Goal: Book appointment/travel/reservation

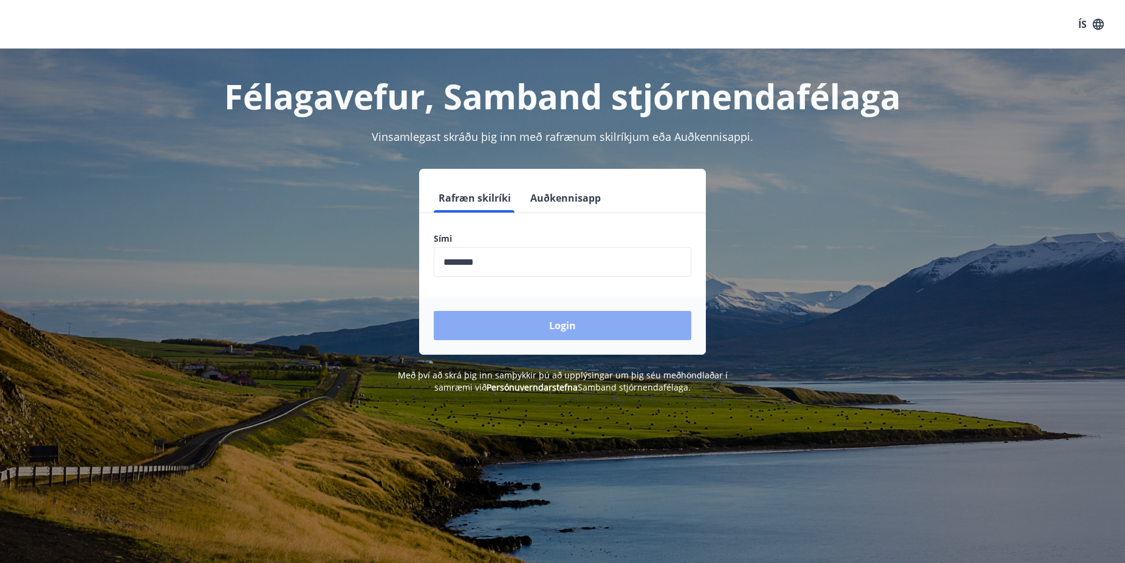
click at [559, 332] on button "Login" at bounding box center [562, 325] width 257 height 29
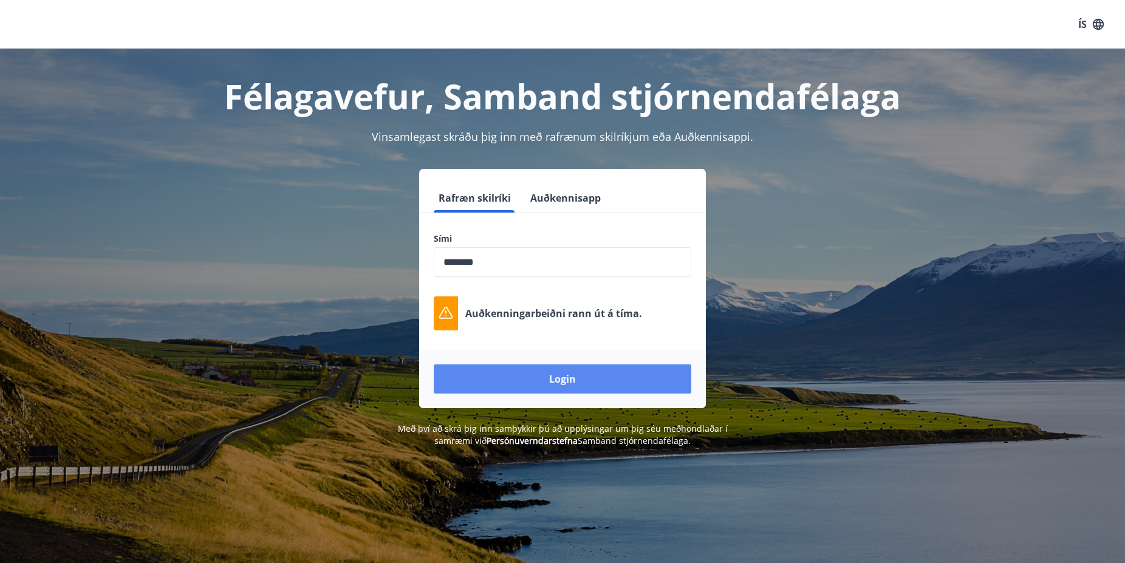
click at [591, 377] on button "Login" at bounding box center [562, 378] width 257 height 29
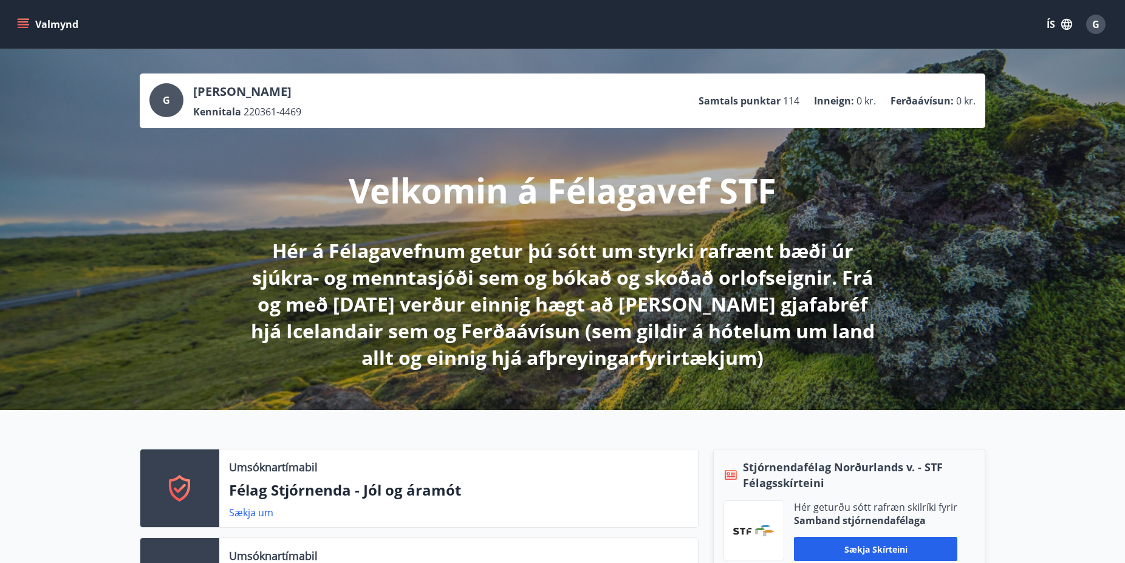
click at [24, 22] on icon "menu" at bounding box center [23, 21] width 11 height 1
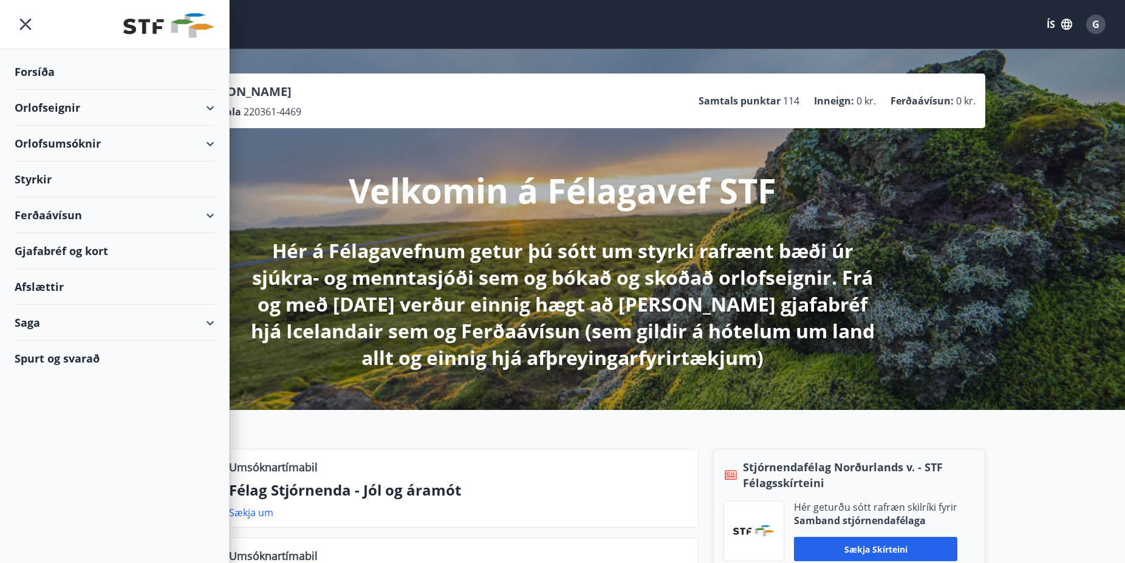
click at [58, 143] on div "Orlofsumsóknir" at bounding box center [115, 144] width 200 height 36
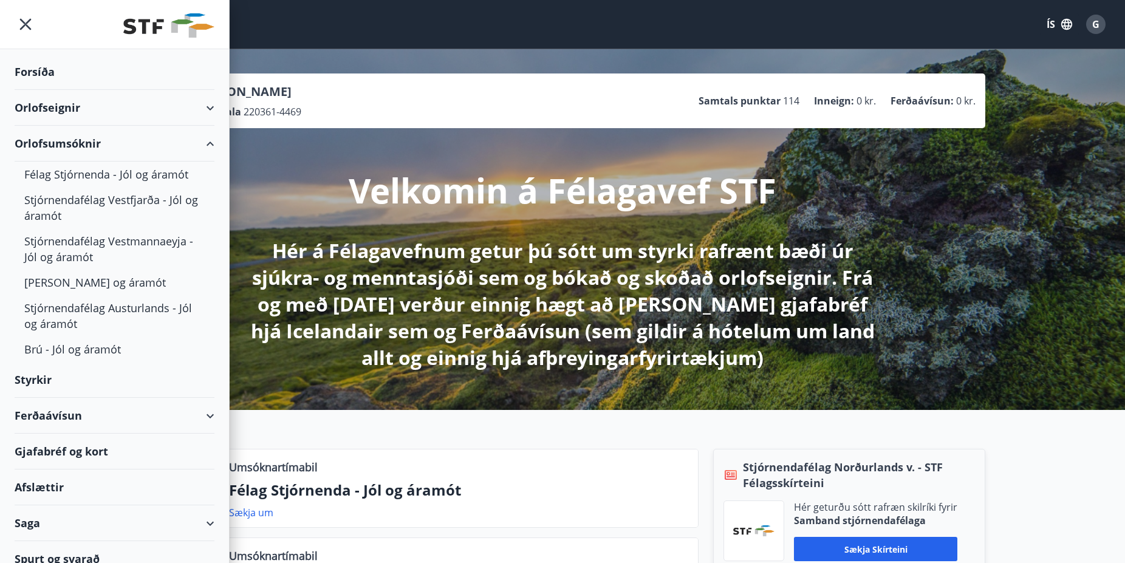
click at [61, 106] on div "Orlofseignir" at bounding box center [115, 108] width 200 height 36
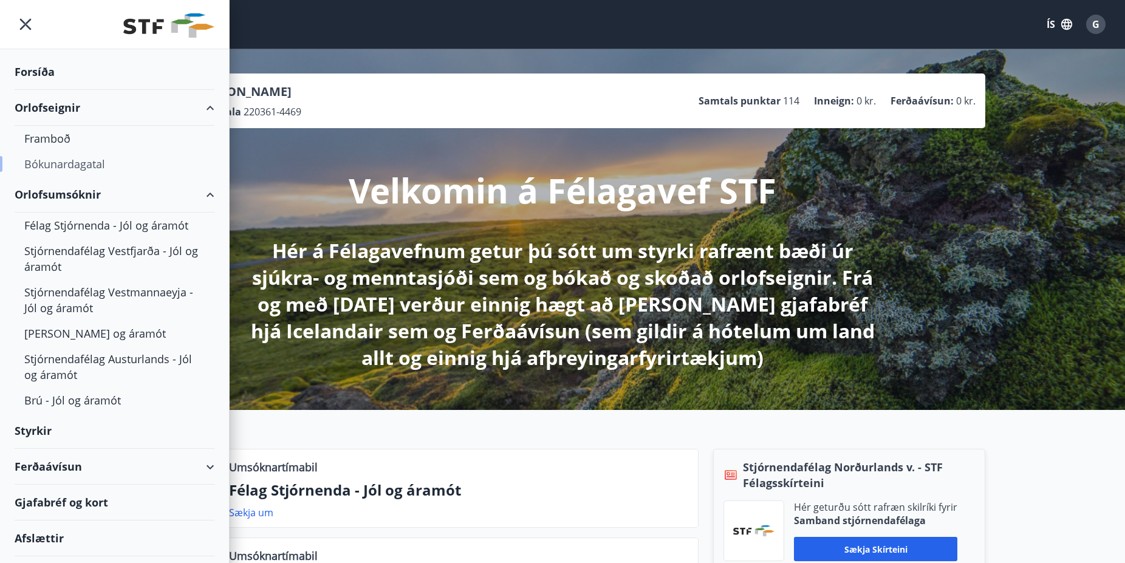
click at [56, 162] on div "Bókunardagatal" at bounding box center [114, 164] width 180 height 26
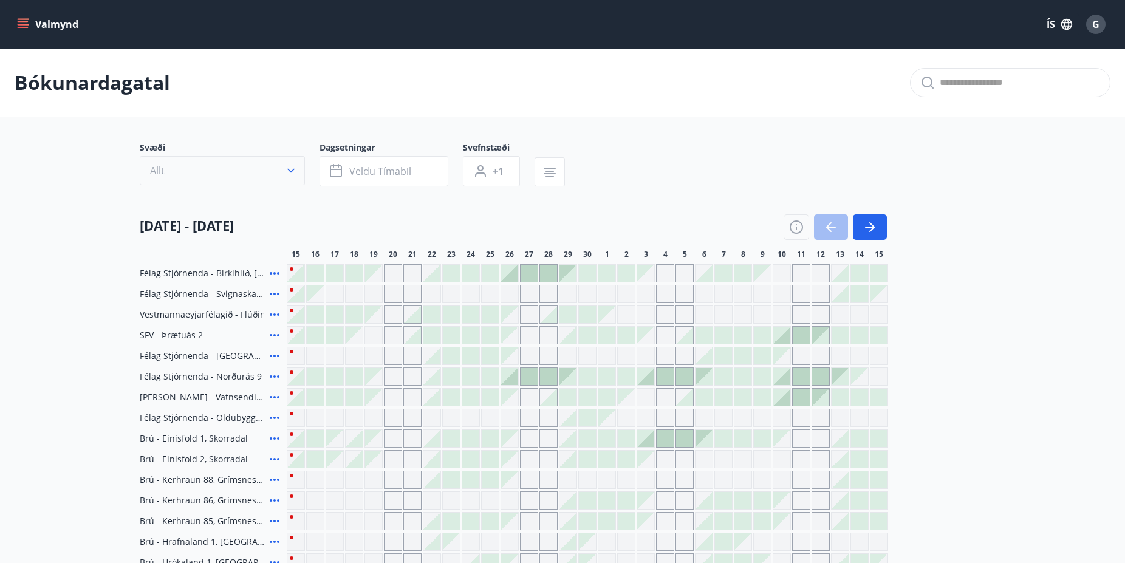
click at [290, 168] on icon "button" at bounding box center [291, 171] width 12 height 12
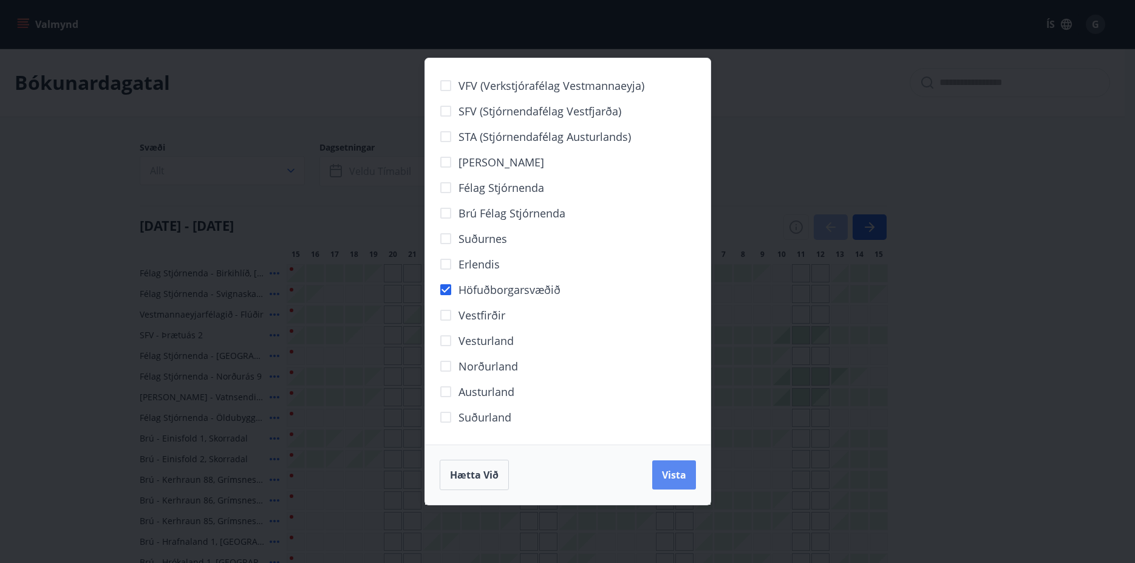
click at [676, 478] on span "Vista" at bounding box center [674, 474] width 24 height 13
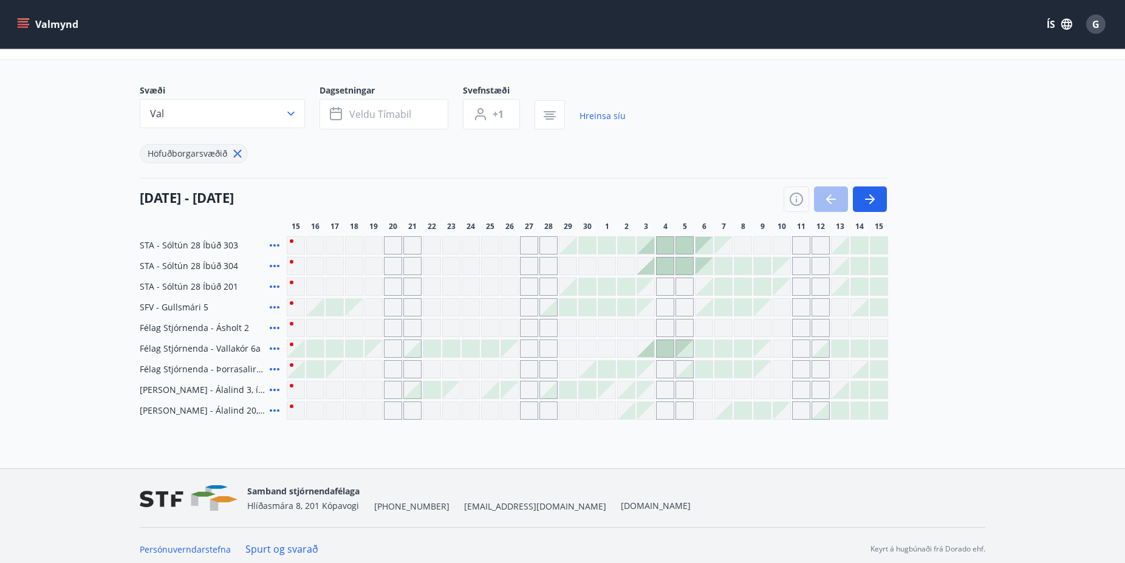
scroll to position [64, 0]
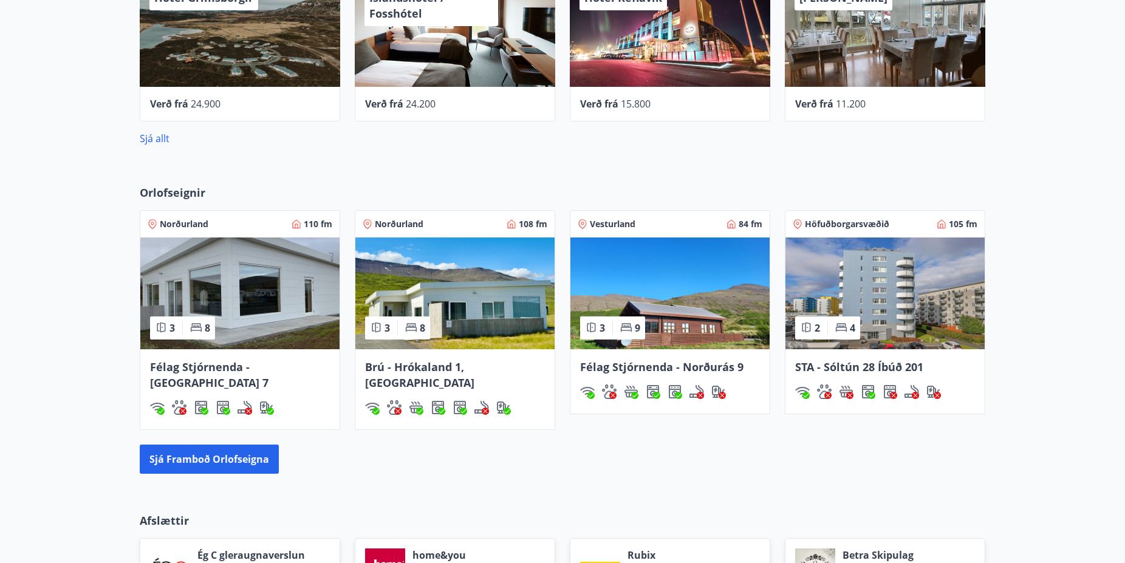
scroll to position [1177, 0]
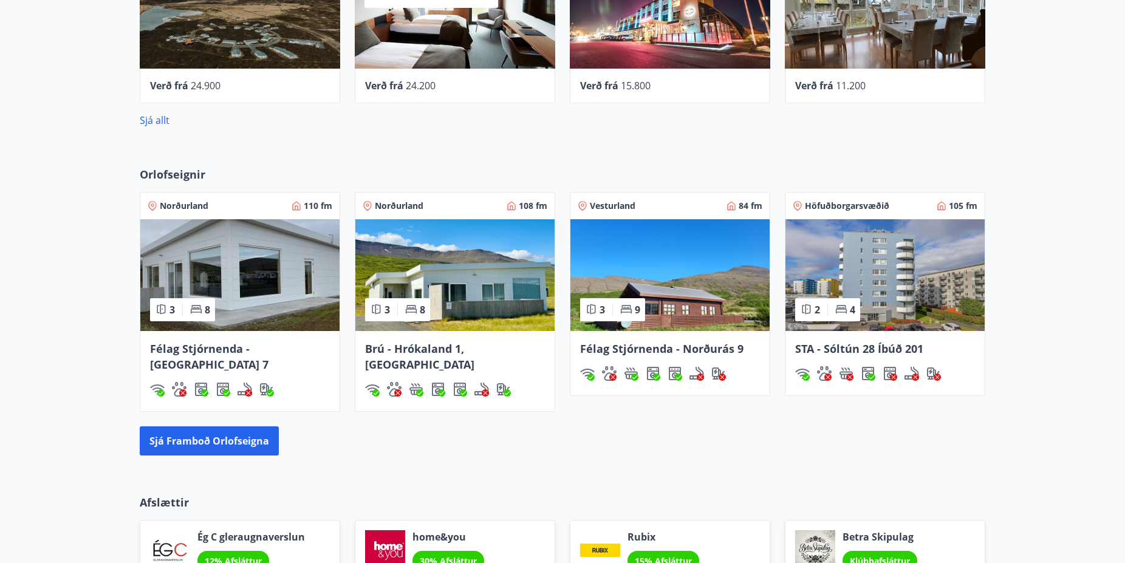
click at [839, 206] on span "Höfuðborgarsvæðið" at bounding box center [847, 206] width 84 height 12
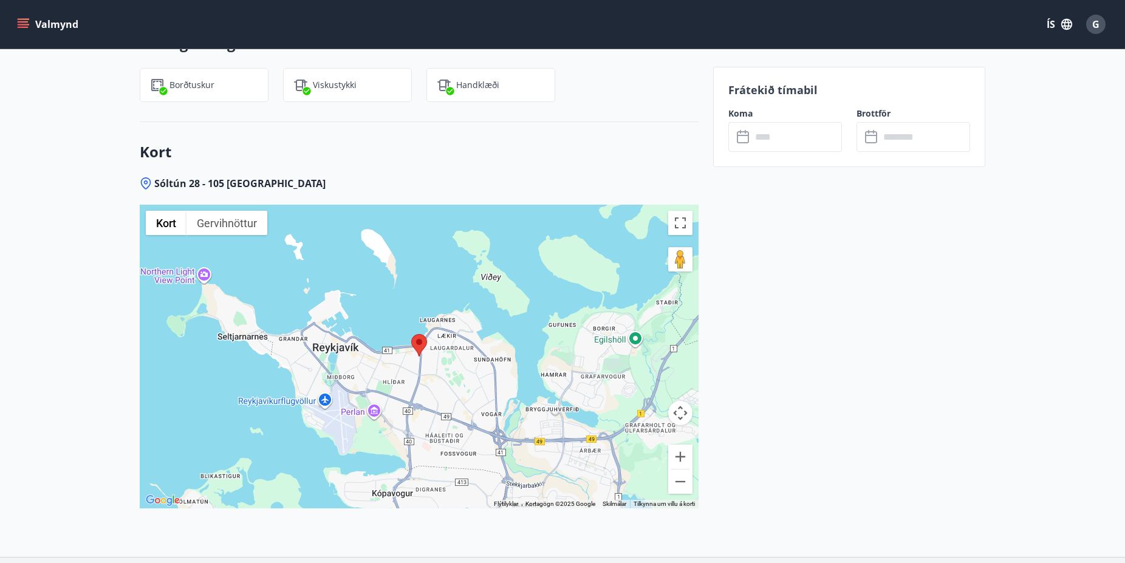
scroll to position [1424, 0]
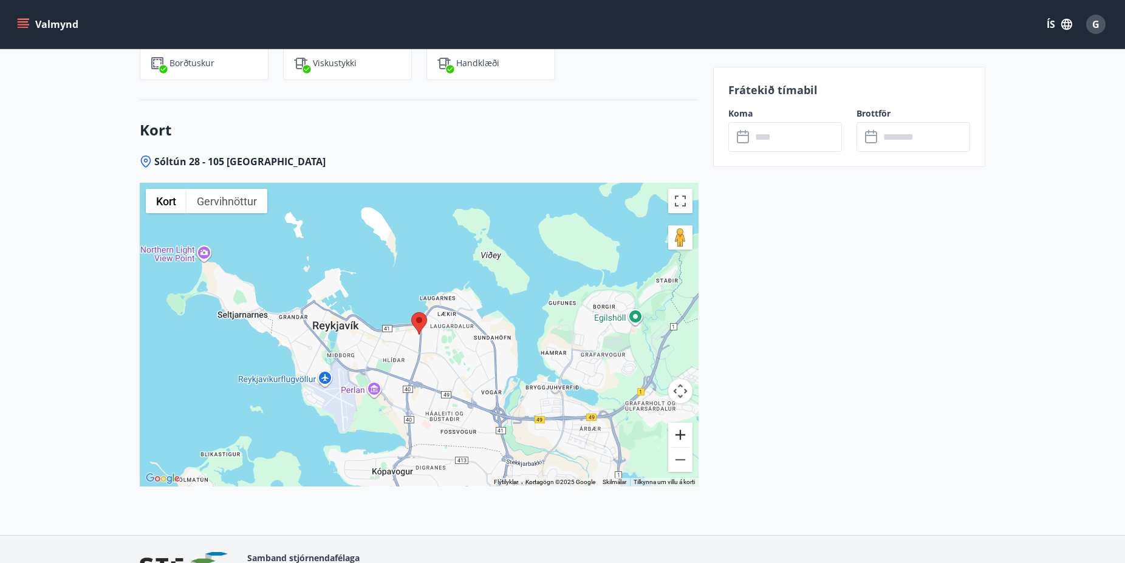
click at [681, 434] on button "Stækka" at bounding box center [680, 435] width 24 height 24
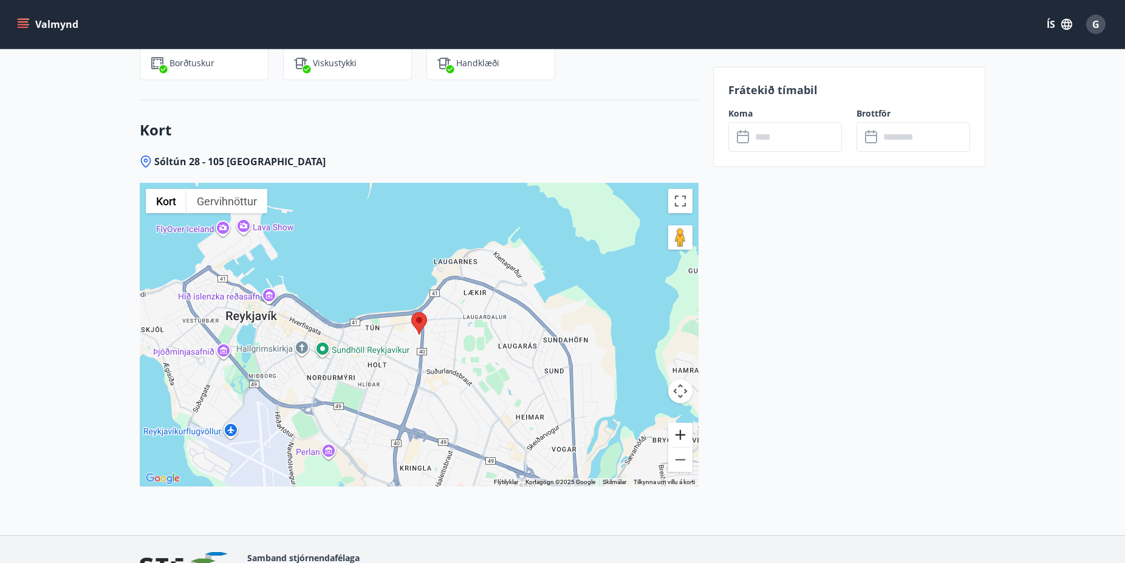
click at [681, 434] on button "Stækka" at bounding box center [680, 435] width 24 height 24
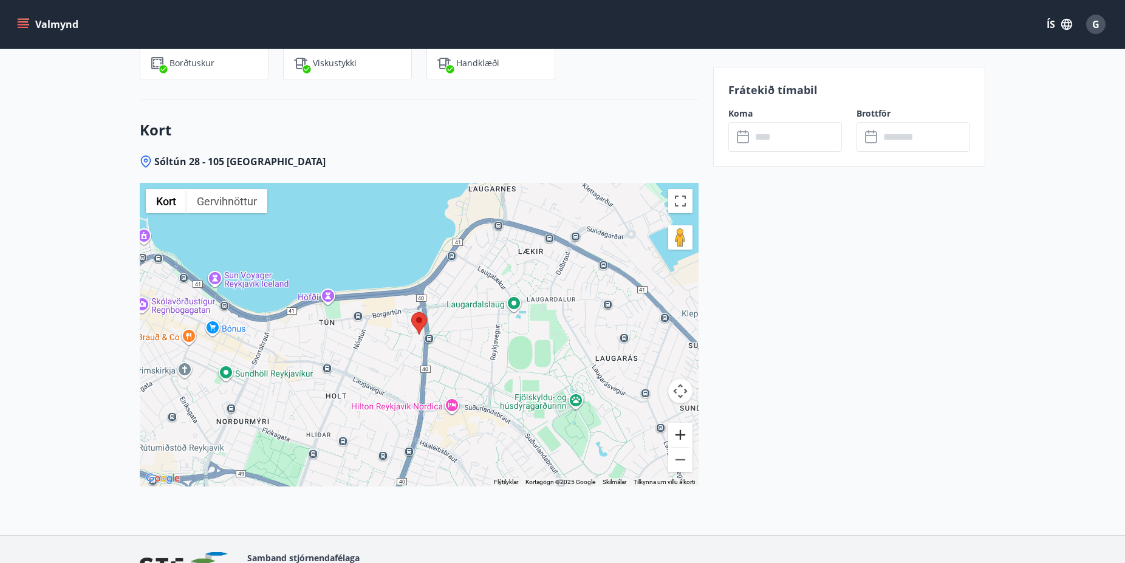
click at [681, 434] on button "Stækka" at bounding box center [680, 435] width 24 height 24
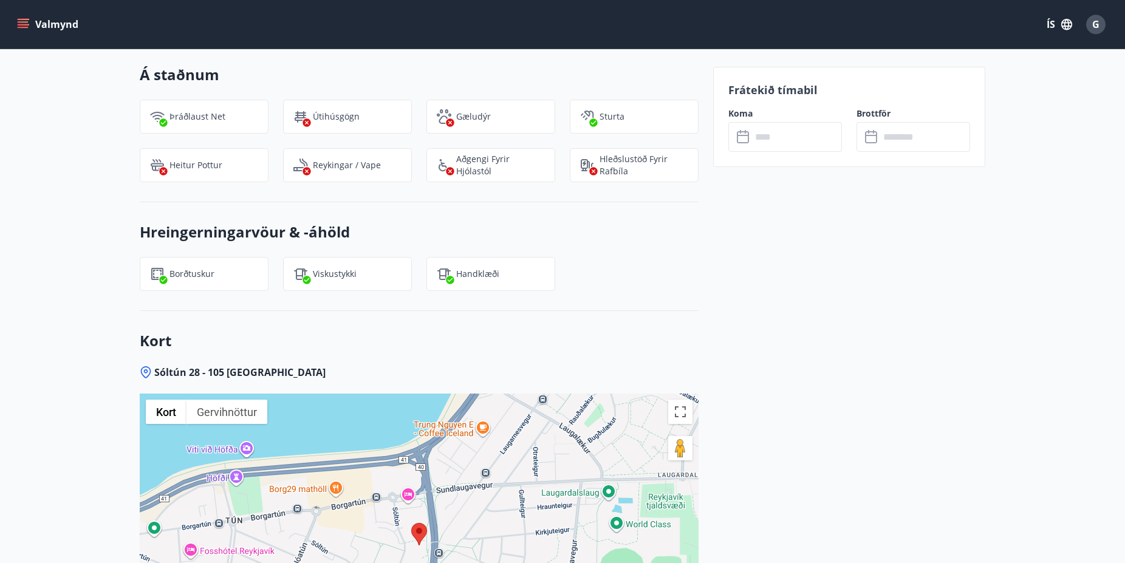
scroll to position [1251, 0]
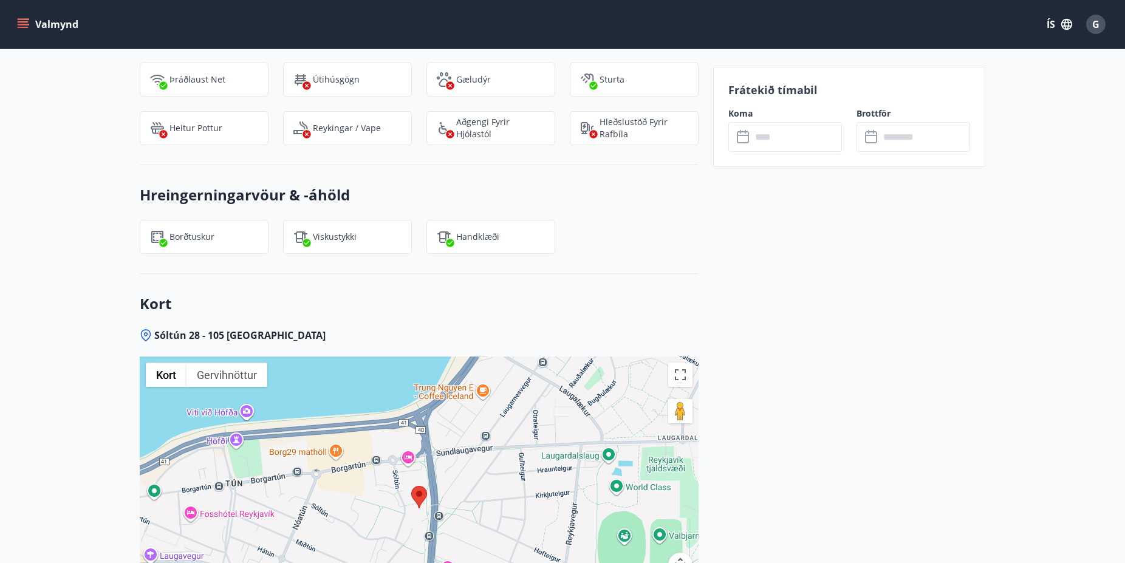
click at [778, 138] on input "text" at bounding box center [796, 137] width 90 height 30
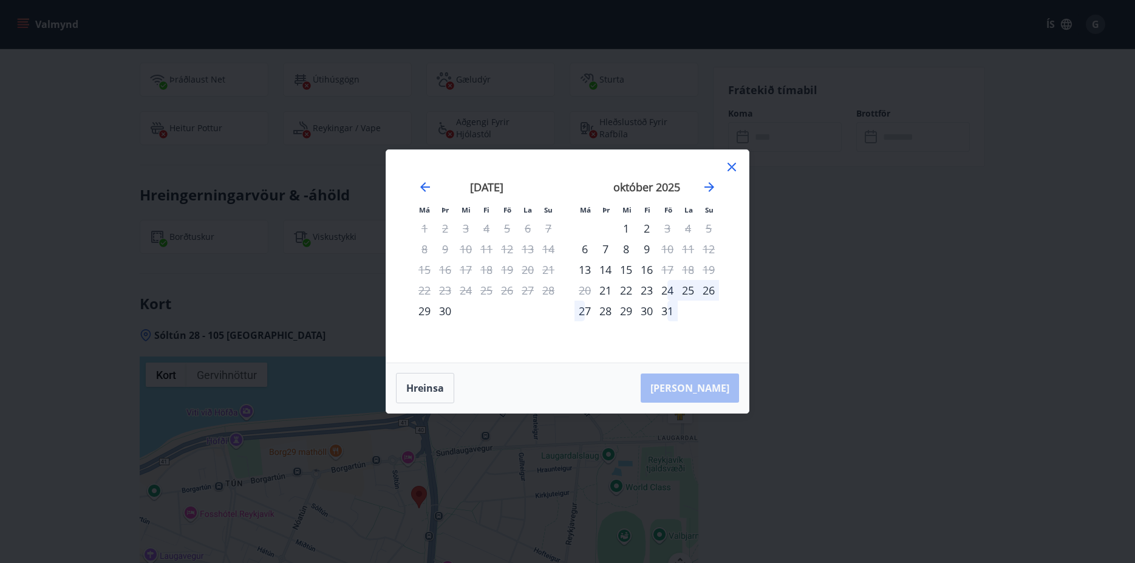
click at [468, 271] on div "17" at bounding box center [465, 269] width 21 height 21
click at [424, 307] on div "29" at bounding box center [424, 311] width 21 height 21
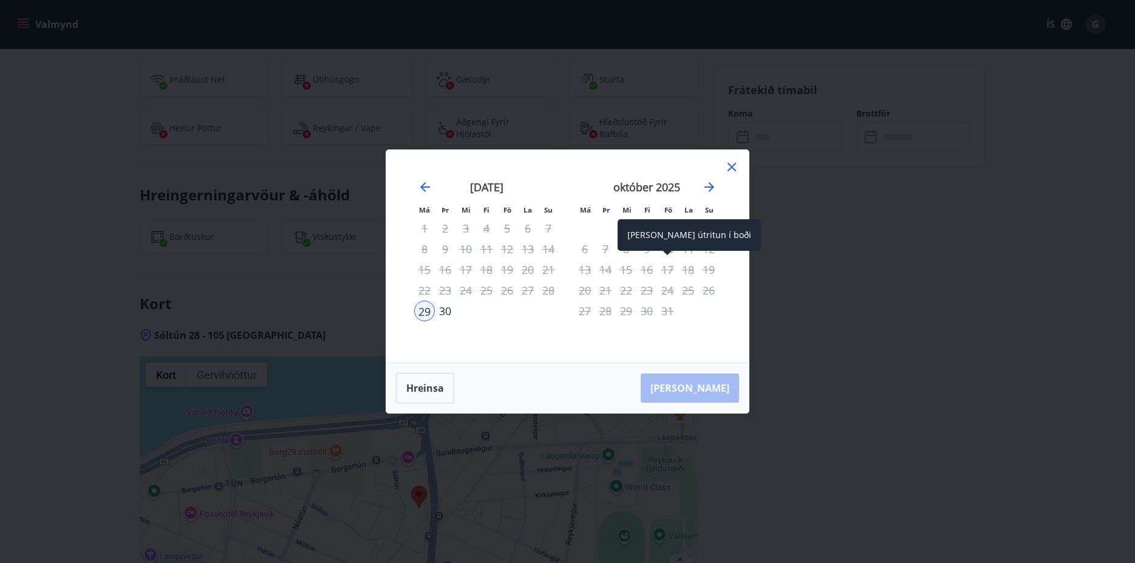
click at [667, 226] on div "[PERSON_NAME] útritun í boði" at bounding box center [689, 235] width 143 height 32
click at [665, 234] on div "[PERSON_NAME] útritun í boði" at bounding box center [689, 235] width 143 height 32
click at [662, 247] on div "[PERSON_NAME] útritun í boði" at bounding box center [689, 235] width 143 height 32
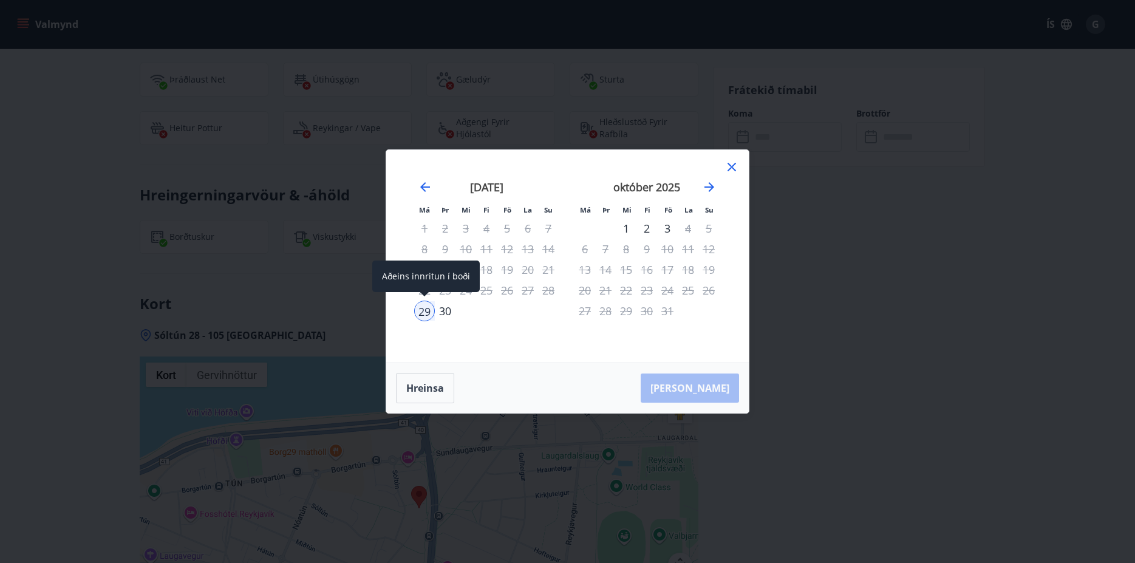
click at [422, 308] on div "29" at bounding box center [424, 311] width 21 height 21
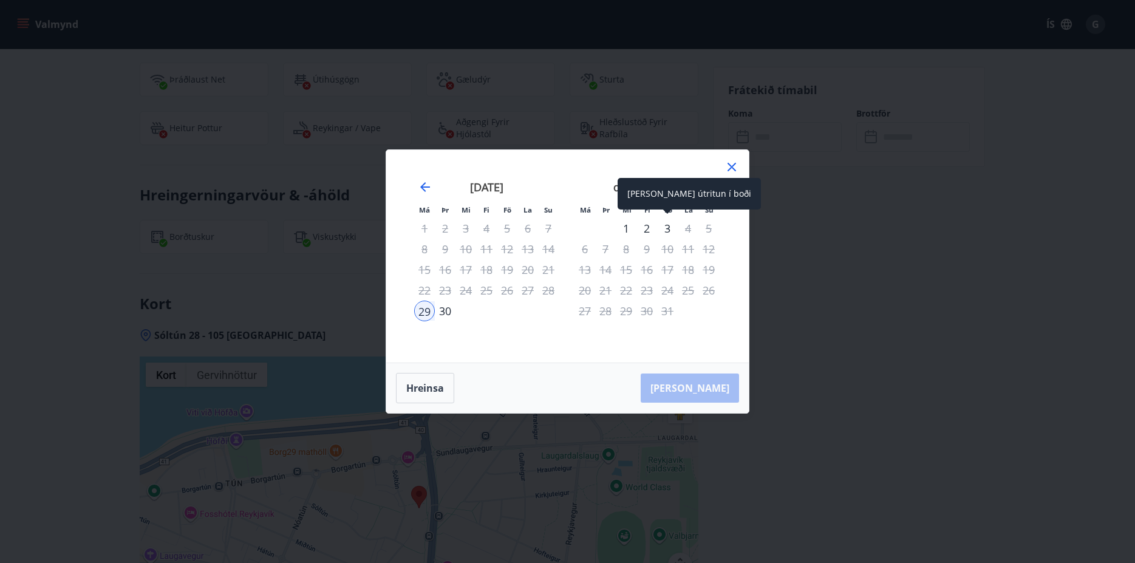
click at [663, 224] on div "3" at bounding box center [667, 228] width 21 height 21
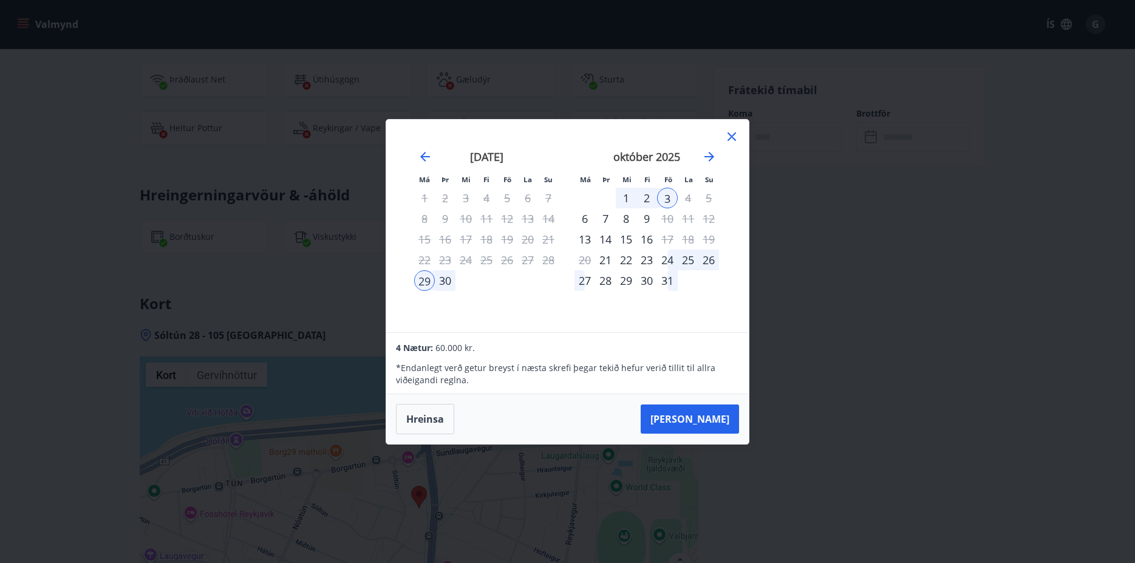
click at [731, 133] on icon at bounding box center [731, 136] width 15 height 15
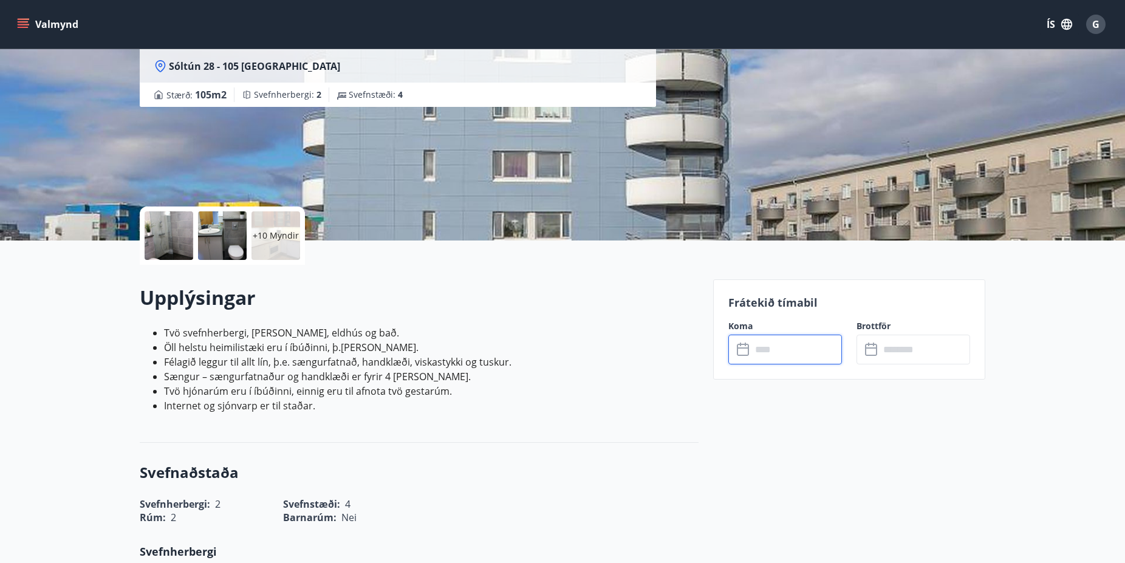
scroll to position [0, 0]
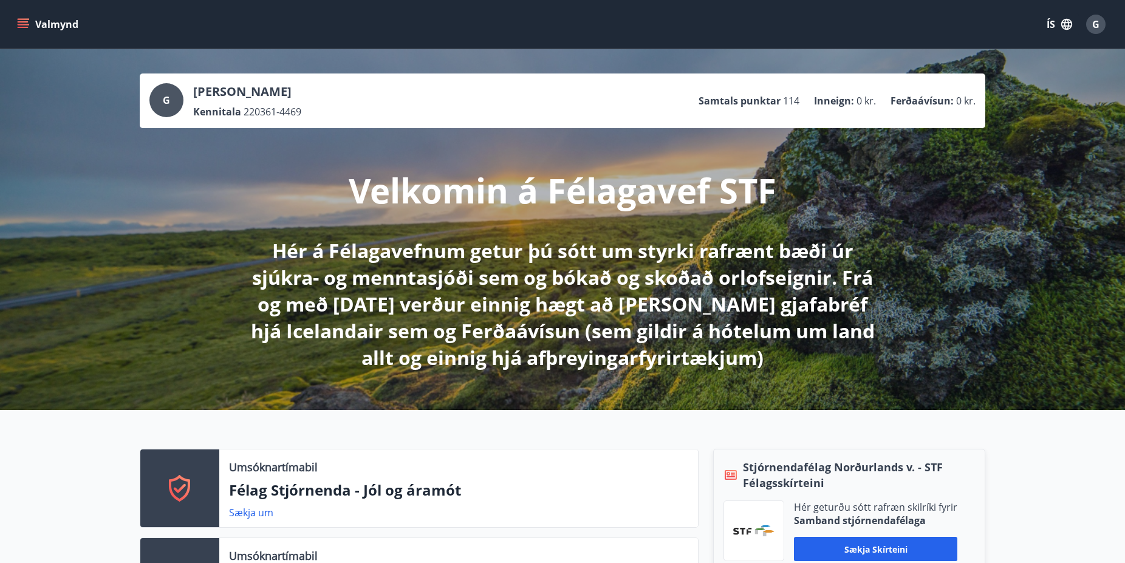
click at [22, 24] on icon "menu" at bounding box center [23, 24] width 12 height 12
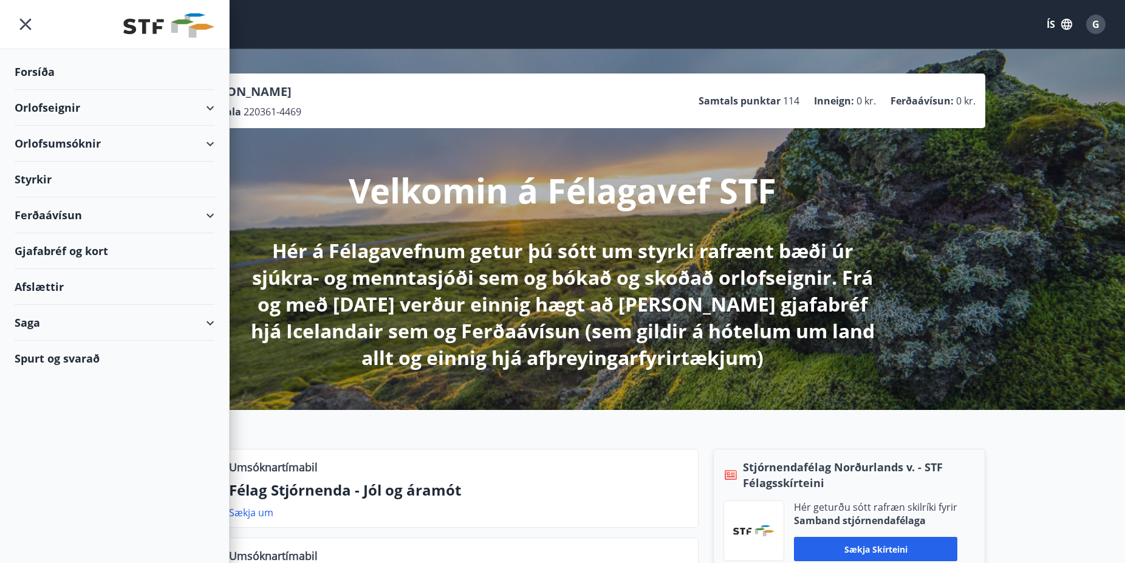
click at [53, 106] on div "Orlofseignir" at bounding box center [115, 108] width 200 height 36
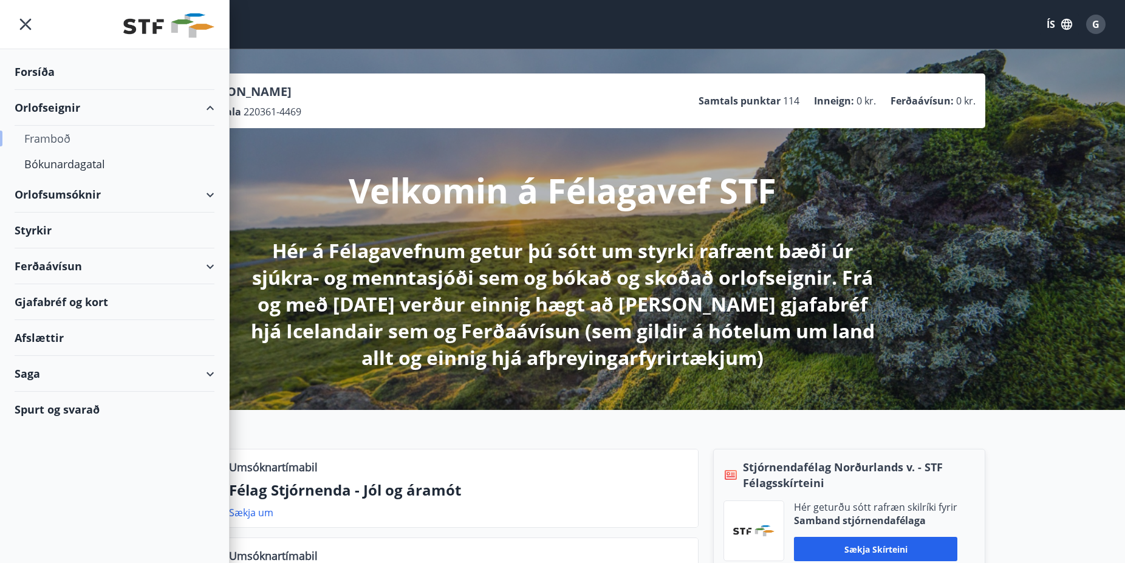
click at [54, 138] on div "Framboð" at bounding box center [114, 139] width 180 height 26
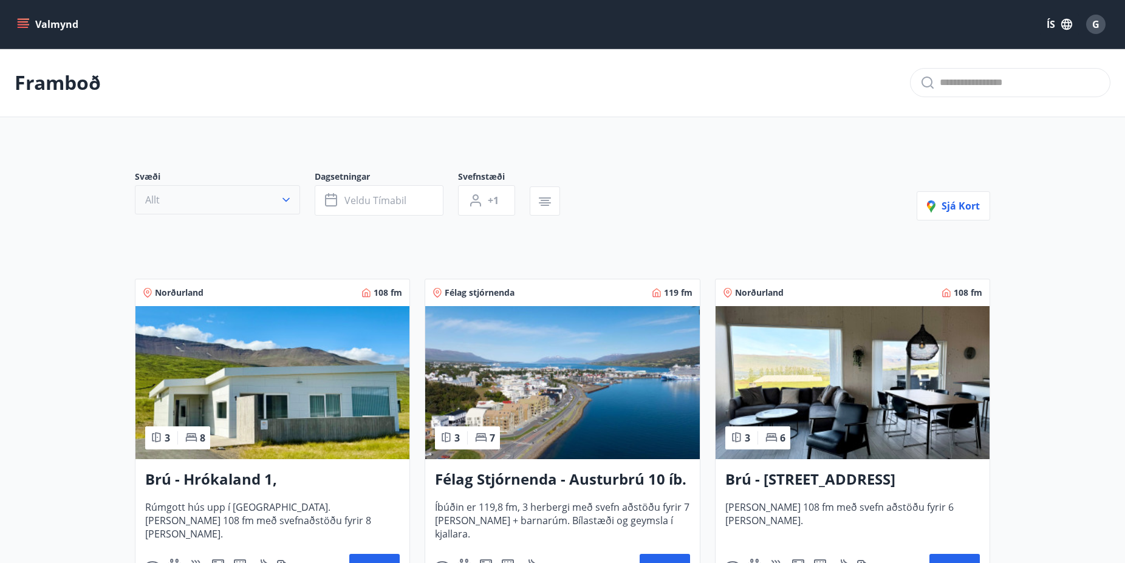
click at [290, 200] on icon "button" at bounding box center [286, 200] width 12 height 12
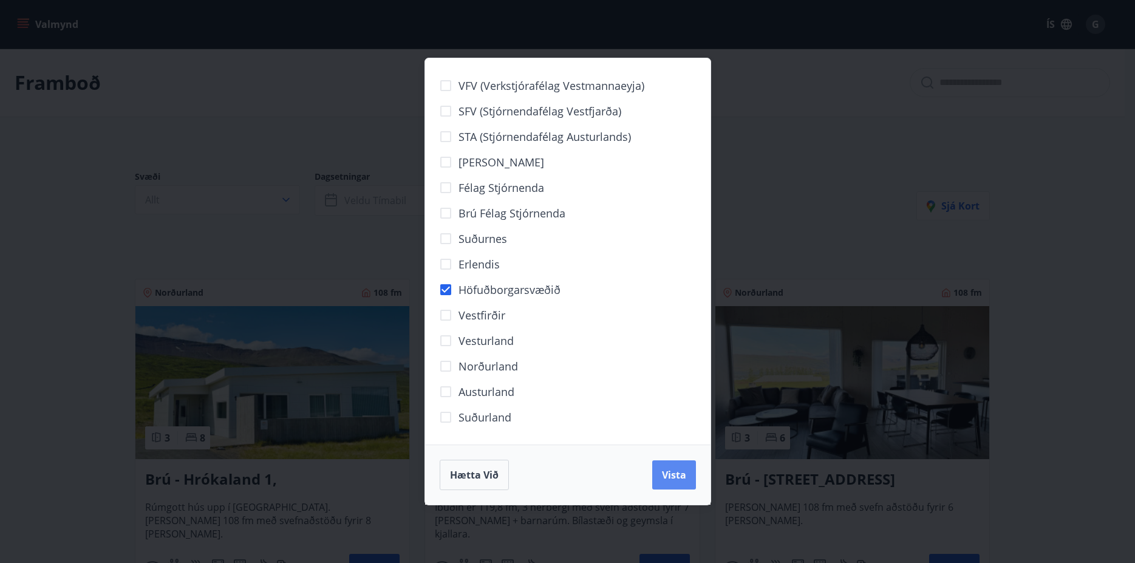
click at [676, 473] on span "Vista" at bounding box center [674, 474] width 24 height 13
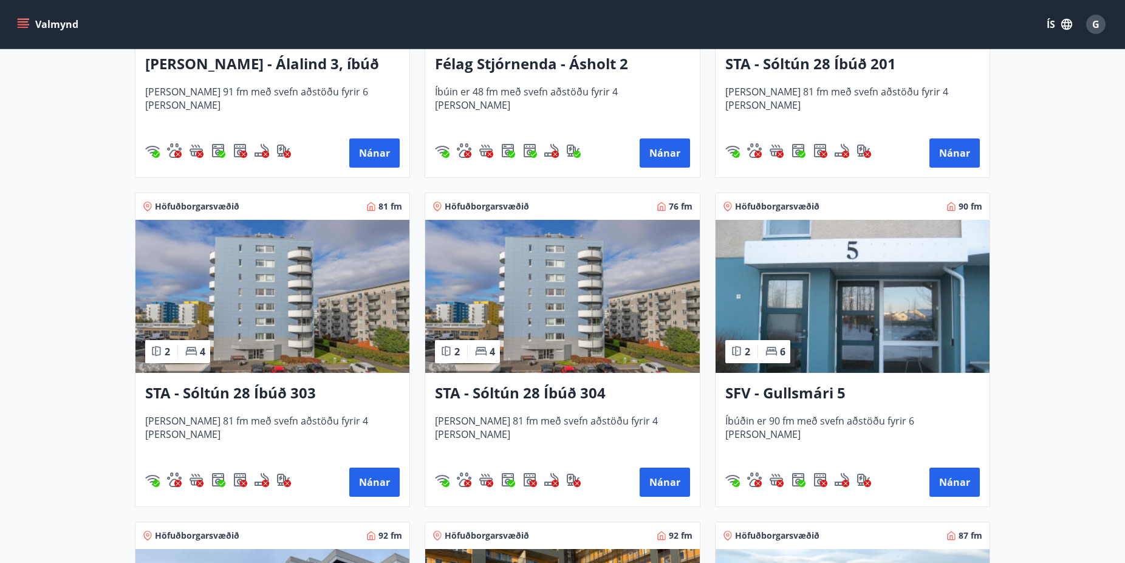
scroll to position [197, 0]
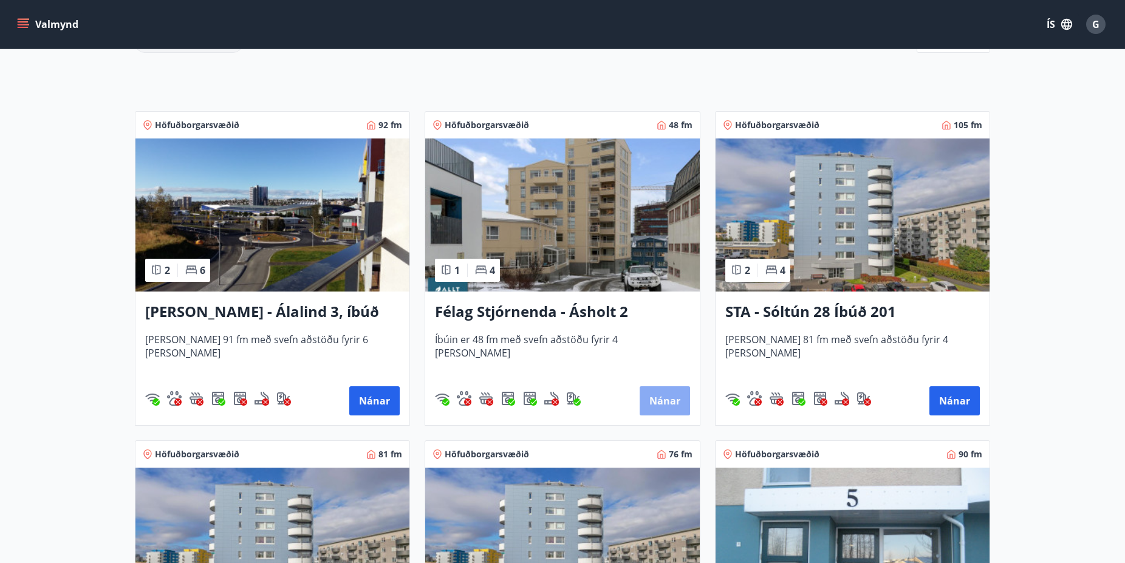
click at [662, 400] on button "Nánar" at bounding box center [664, 400] width 50 height 29
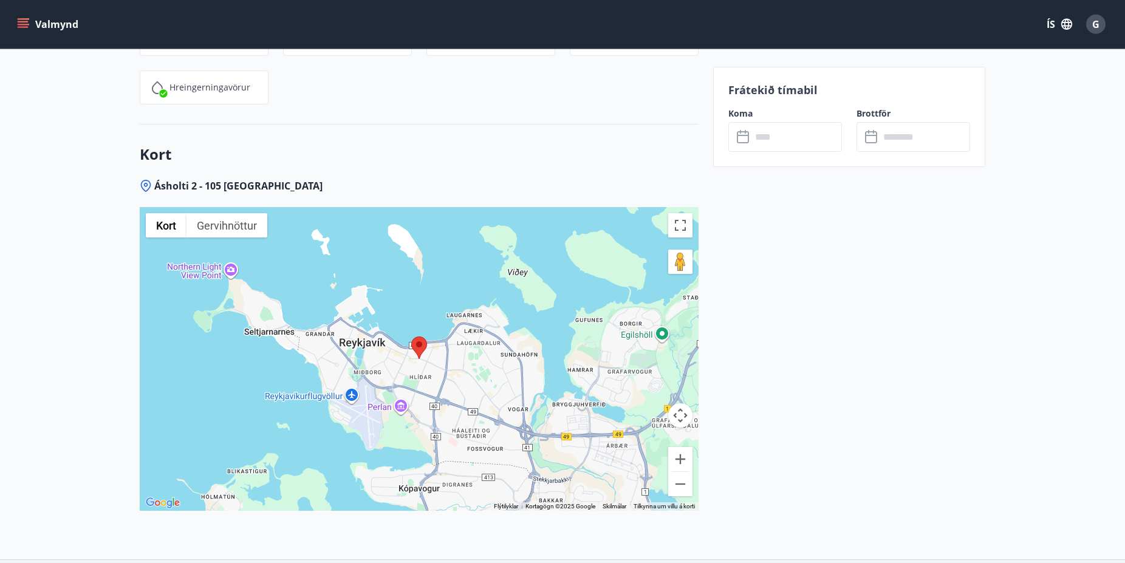
scroll to position [1424, 0]
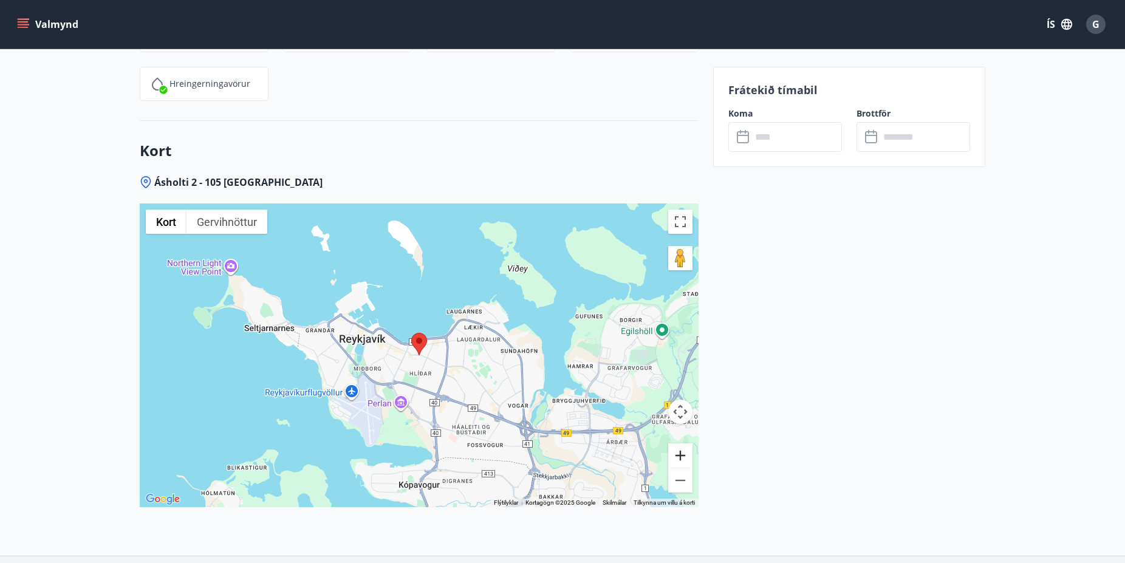
click at [682, 456] on button "Stækka" at bounding box center [680, 455] width 24 height 24
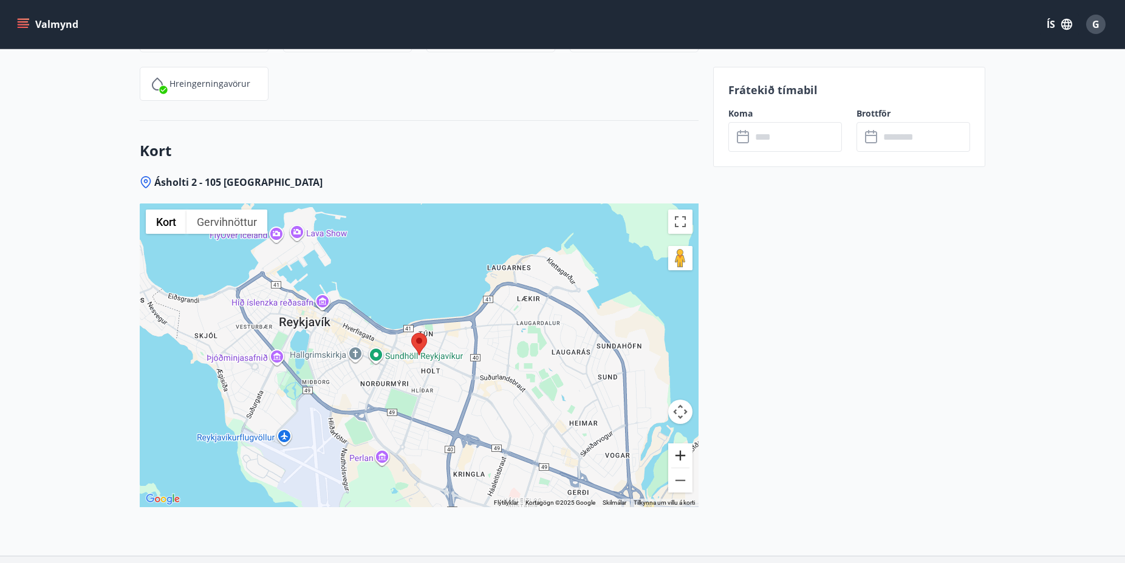
click at [682, 456] on button "Stækka" at bounding box center [680, 455] width 24 height 24
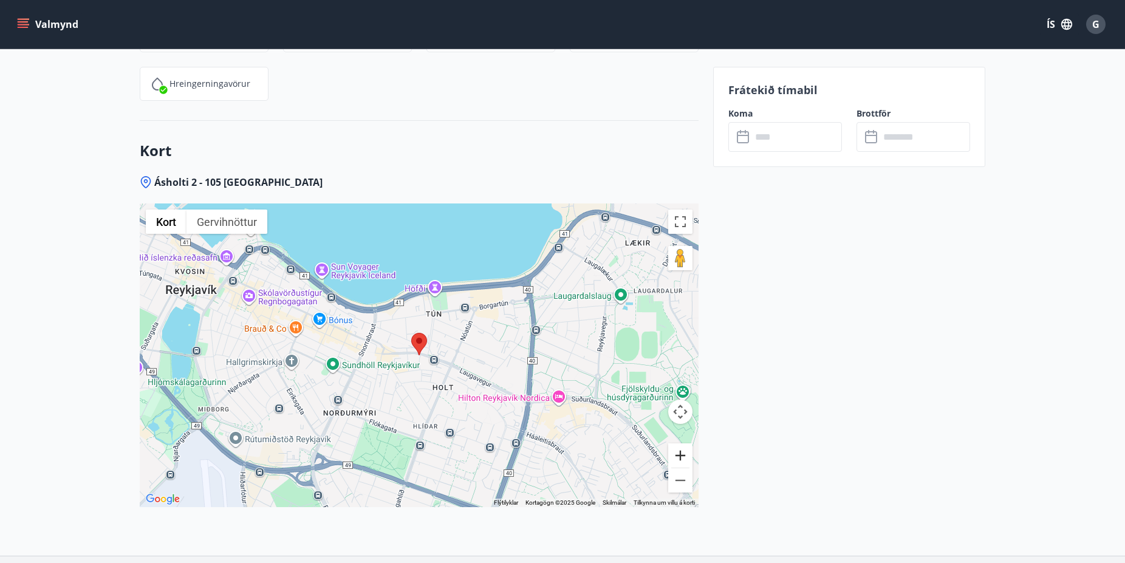
click at [682, 456] on button "Stækka" at bounding box center [680, 455] width 24 height 24
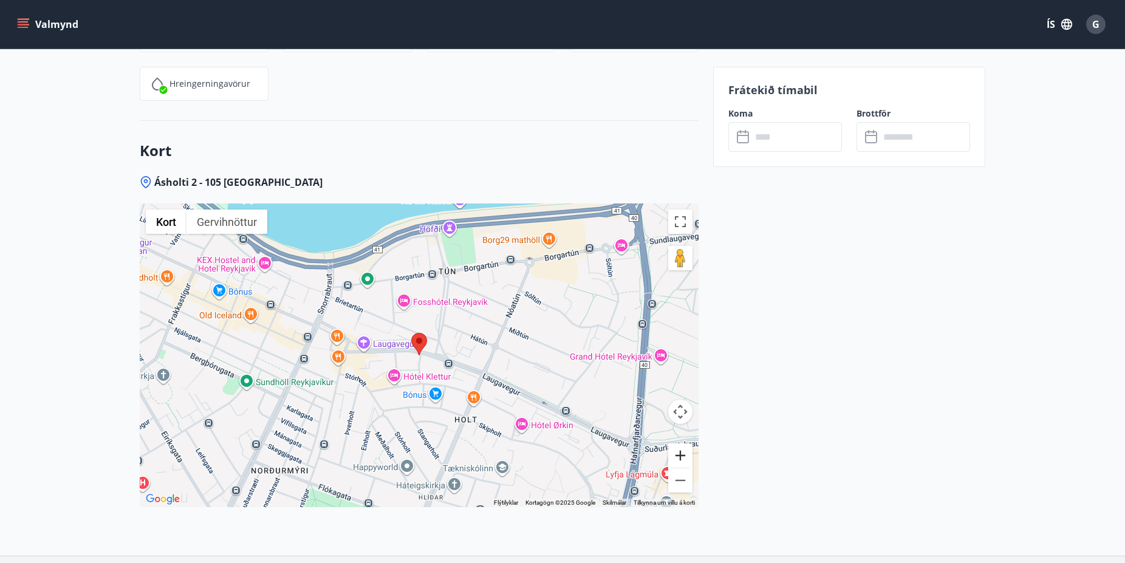
click at [682, 456] on button "Stækka" at bounding box center [680, 455] width 24 height 24
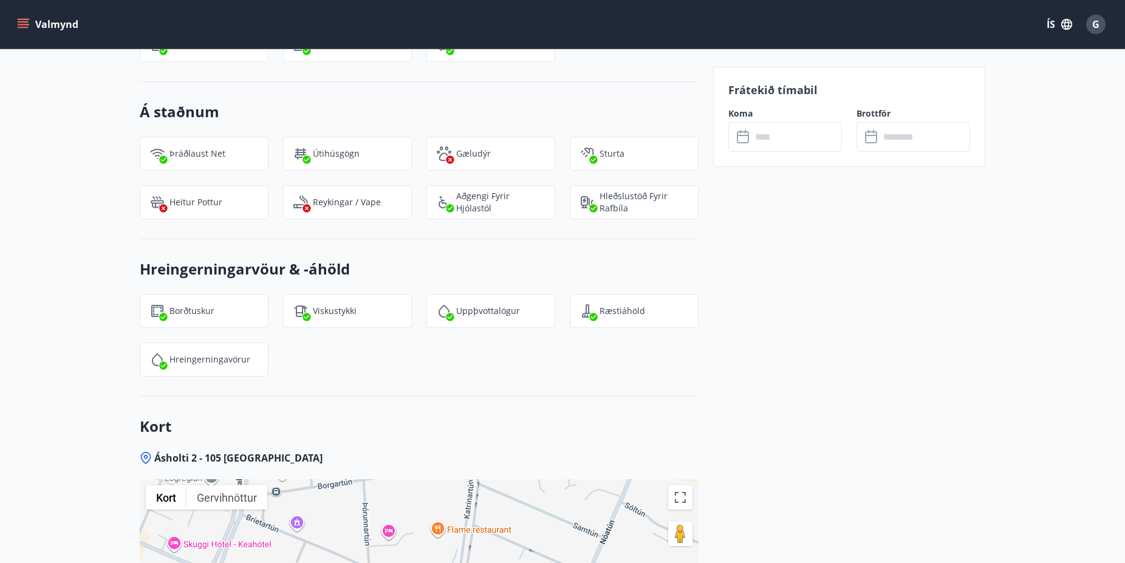
scroll to position [1115, 0]
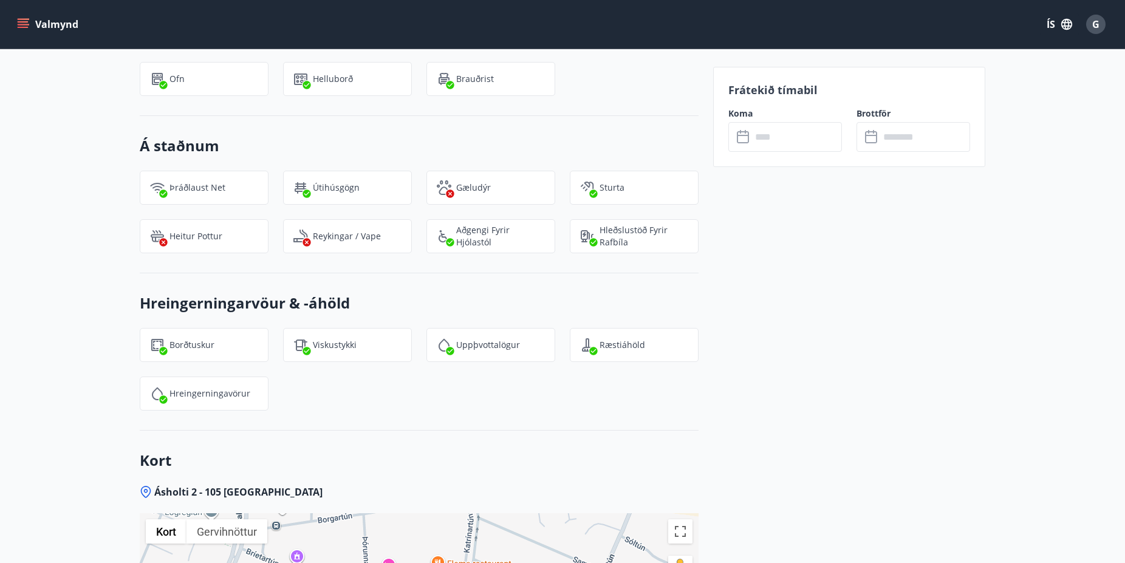
click at [767, 140] on input "text" at bounding box center [796, 137] width 90 height 30
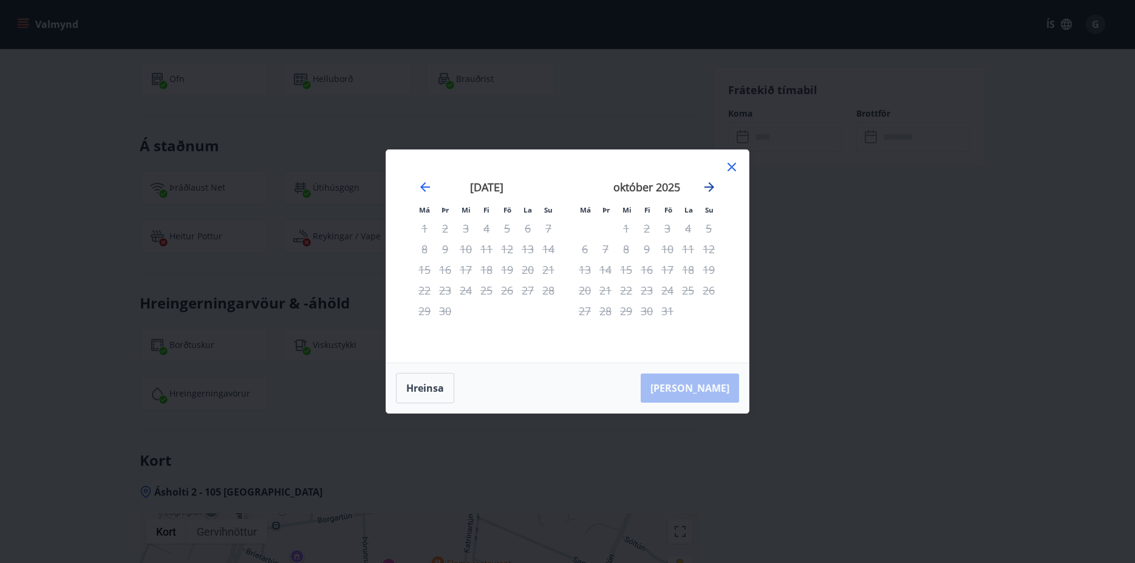
click at [707, 185] on icon "Move forward to switch to the next month." at bounding box center [709, 187] width 15 height 15
click at [118, 287] on div "Má Þr Mi Fi Fö La Su Má Þr Mi Fi Fö La Su [DATE] 1 2 3 4 5 6 7 8 9 10 11 12 13 …" at bounding box center [567, 281] width 1135 height 563
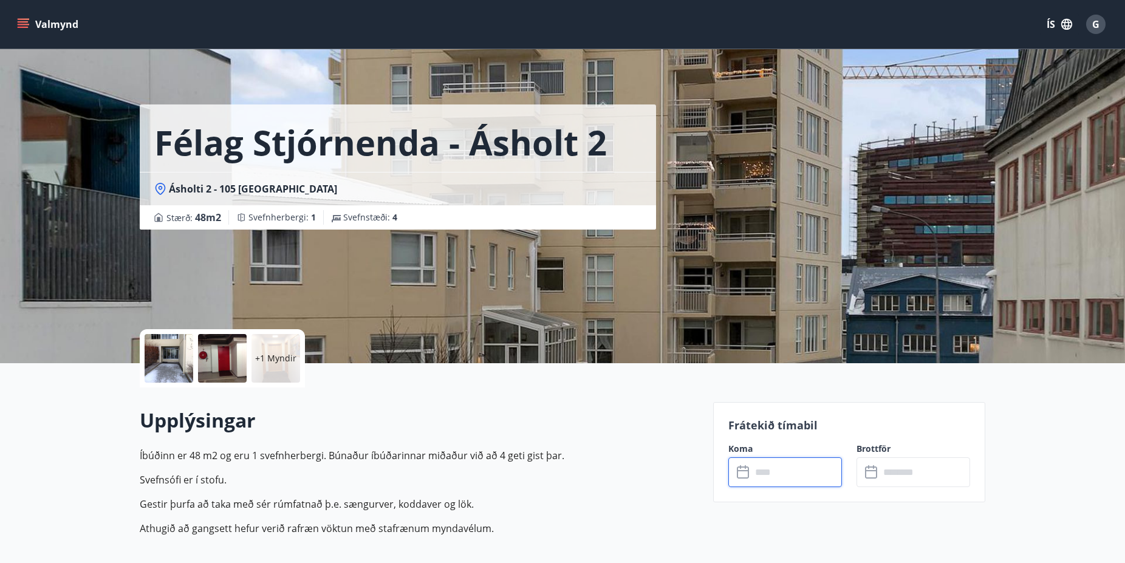
scroll to position [0, 0]
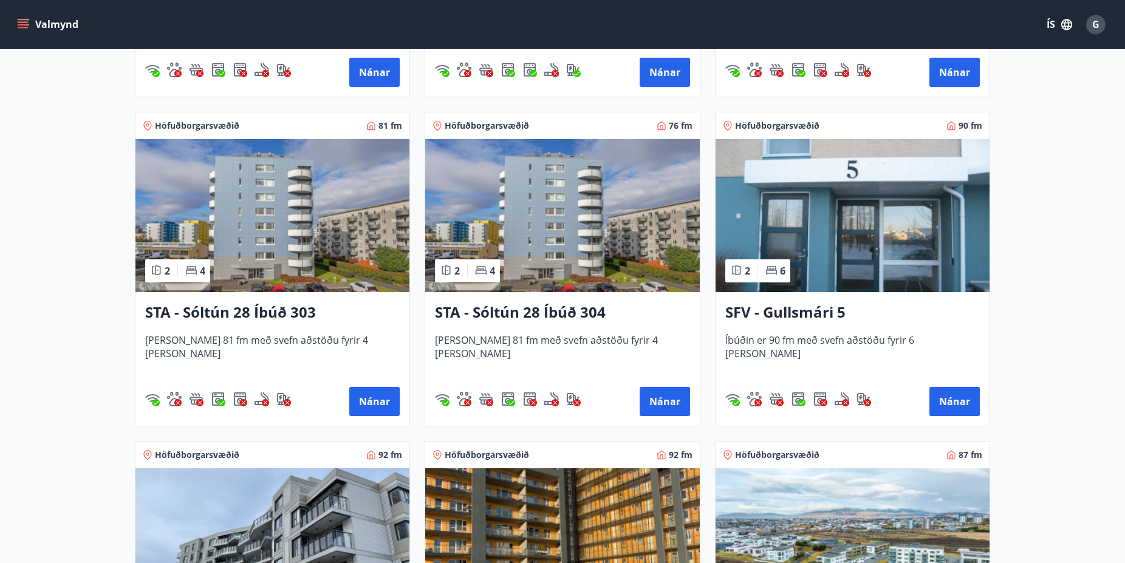
scroll to position [506, 0]
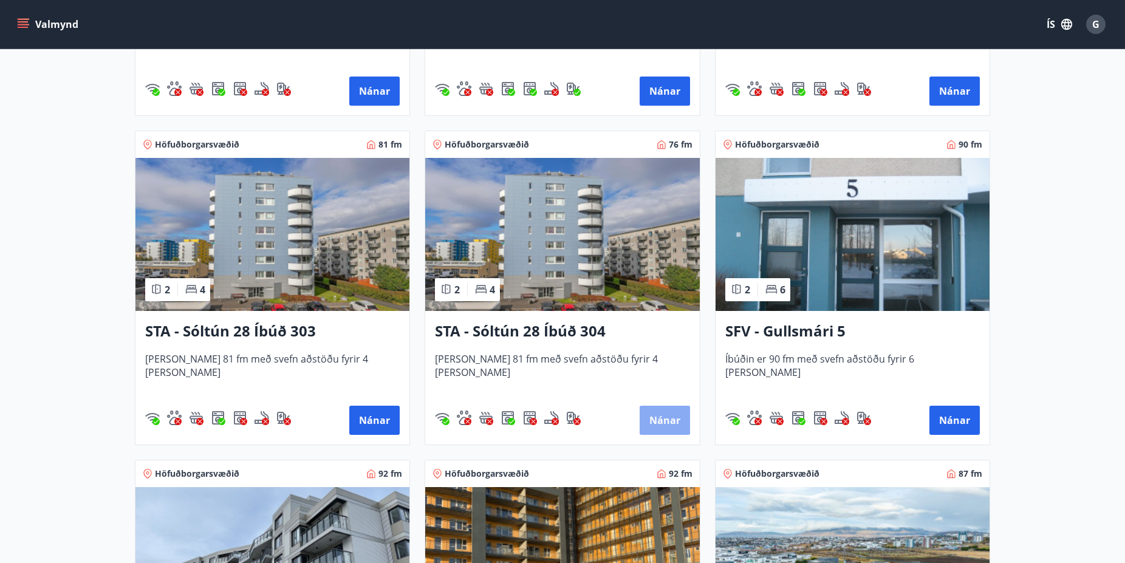
click at [661, 417] on button "Nánar" at bounding box center [664, 420] width 50 height 29
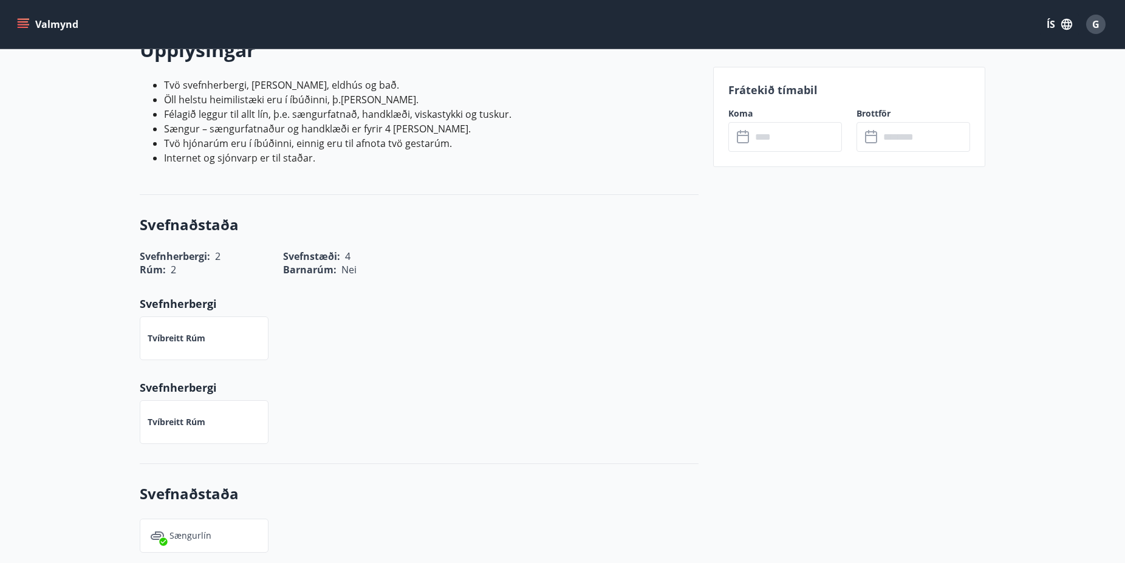
scroll to position [310, 0]
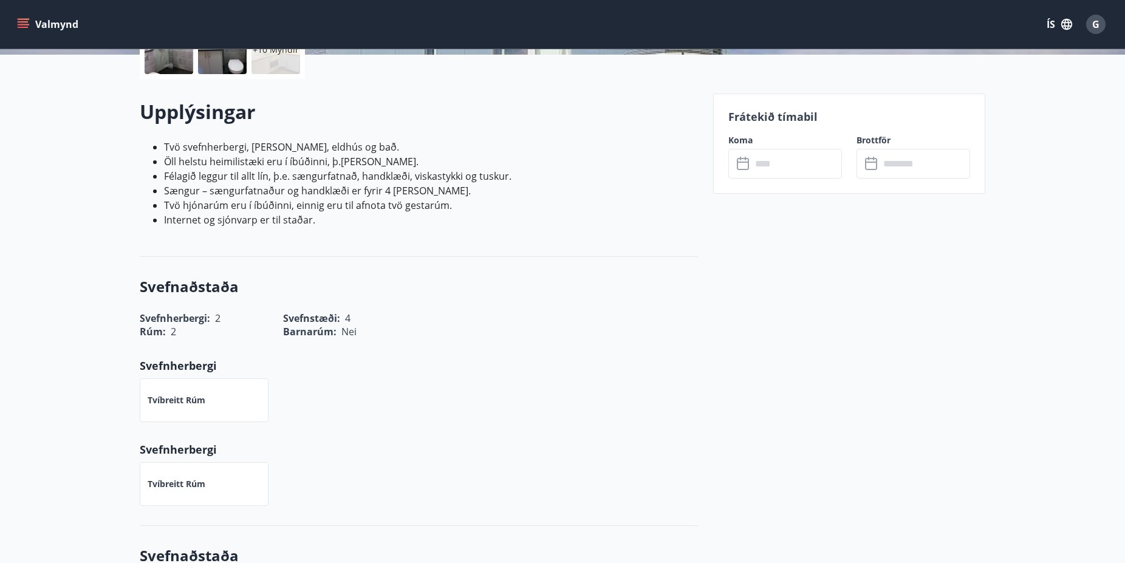
click at [797, 168] on input "text" at bounding box center [796, 164] width 90 height 30
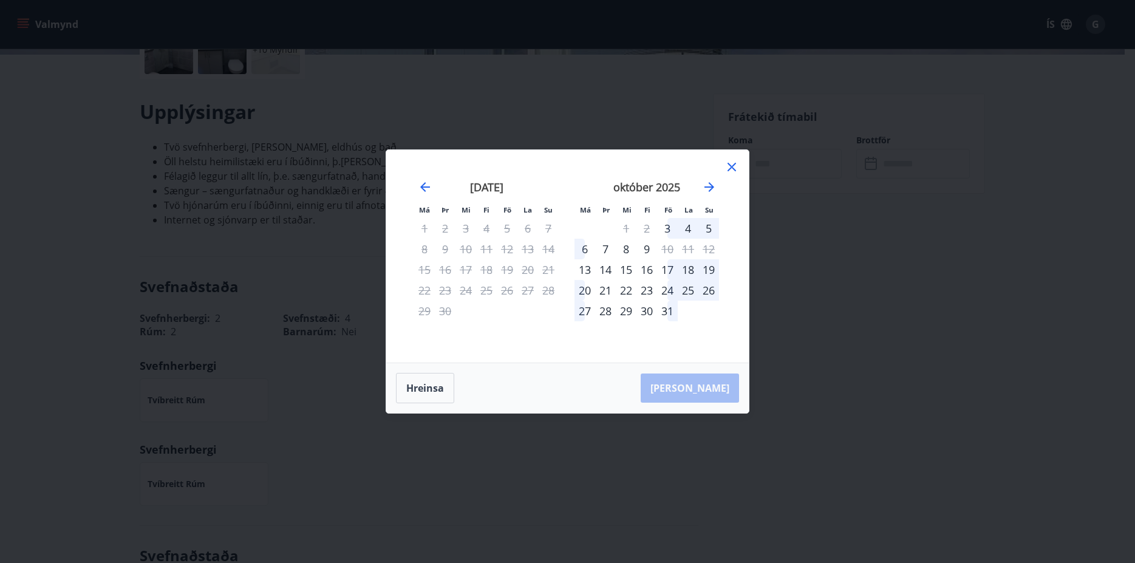
click at [735, 166] on icon at bounding box center [731, 167] width 15 height 15
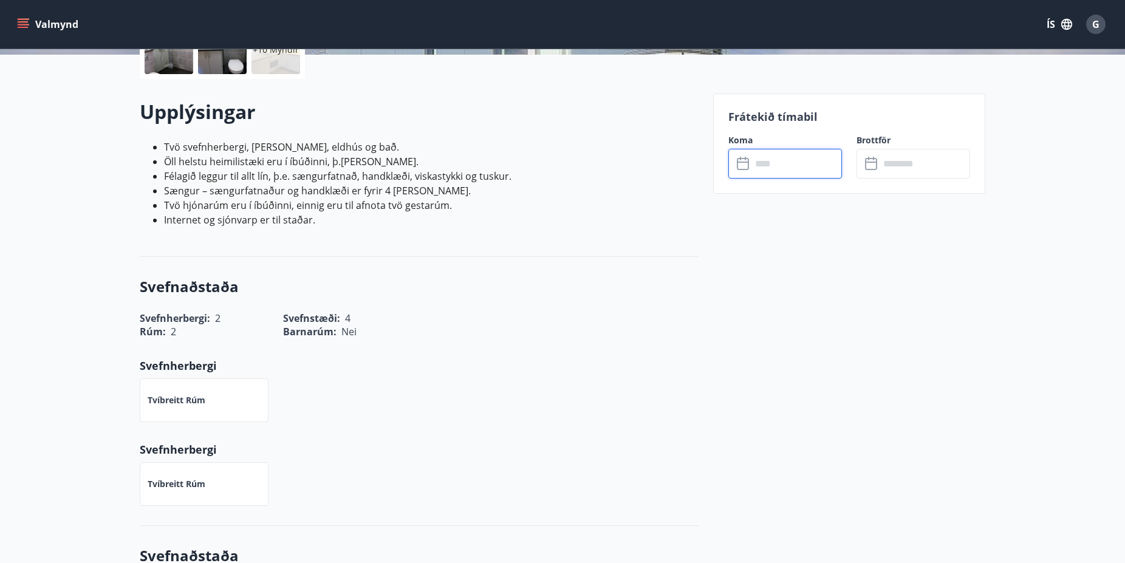
scroll to position [0, 0]
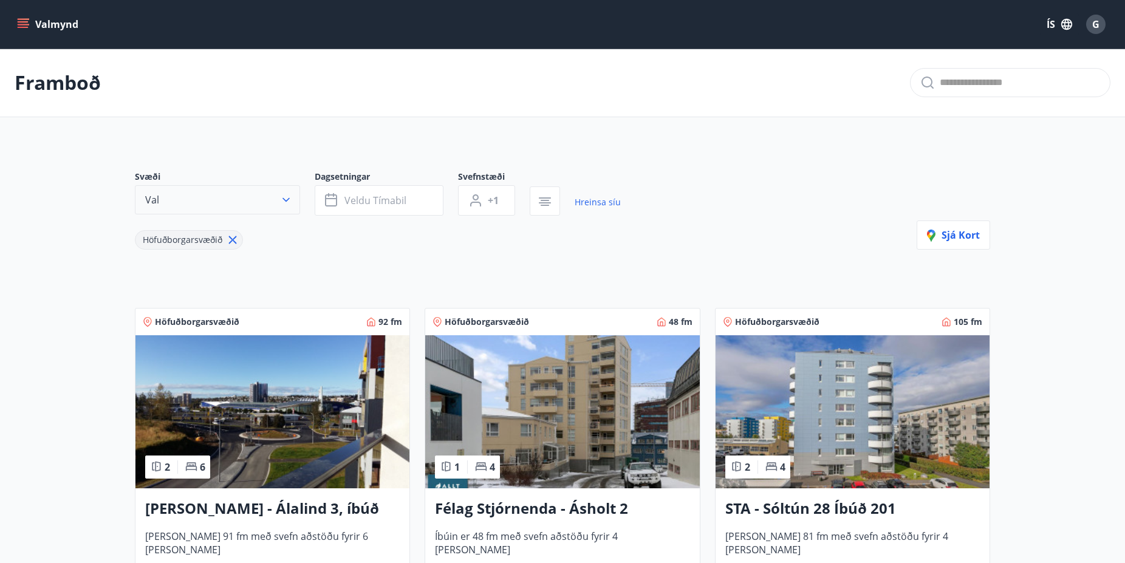
click at [284, 197] on icon "button" at bounding box center [286, 200] width 12 height 12
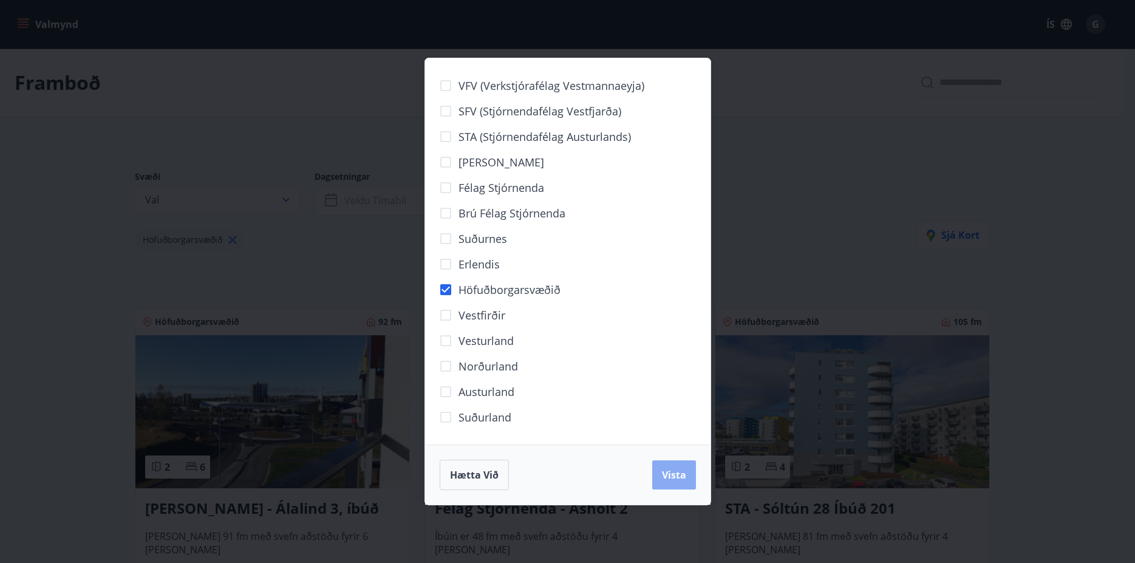
click at [684, 475] on span "Vista" at bounding box center [674, 474] width 24 height 13
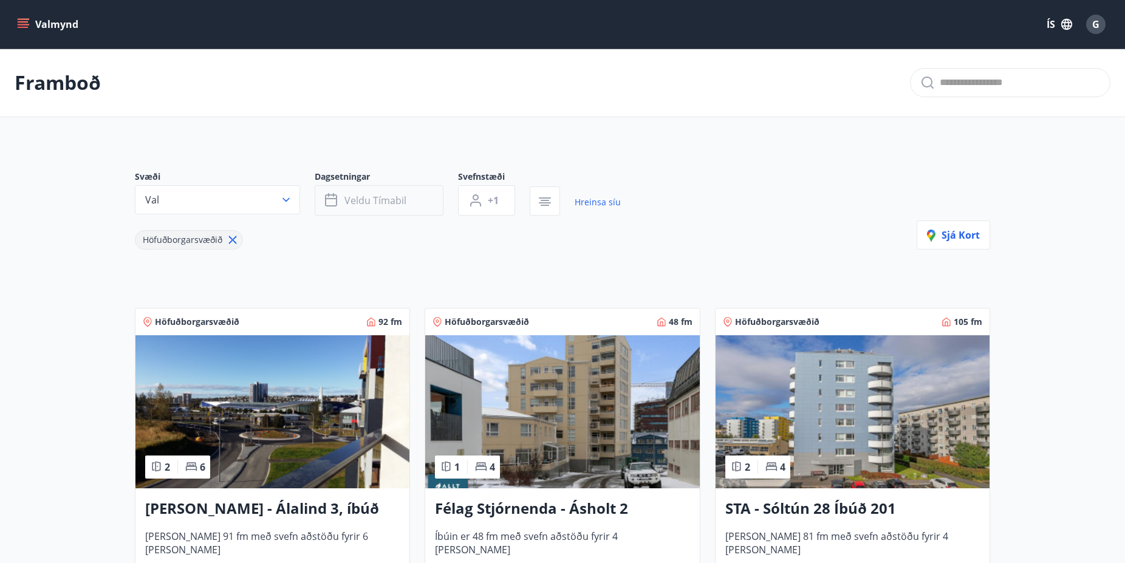
click at [395, 195] on span "Veldu tímabil" at bounding box center [375, 200] width 62 height 13
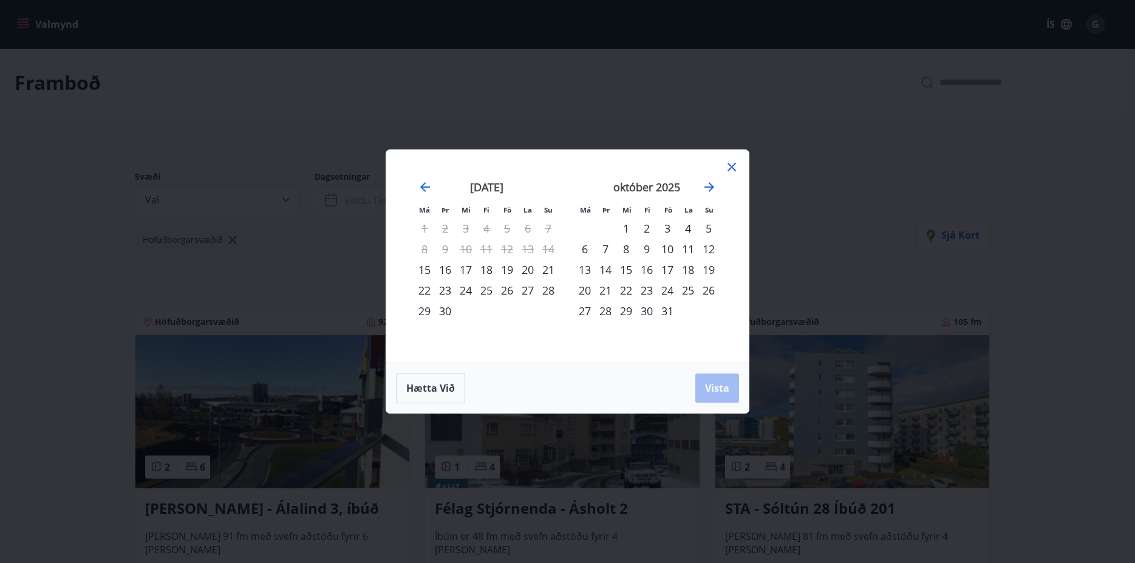
click at [427, 270] on div "15" at bounding box center [424, 269] width 21 height 21
click at [468, 268] on div "17" at bounding box center [465, 269] width 21 height 21
click at [462, 268] on div "17" at bounding box center [465, 269] width 21 height 21
click at [547, 269] on div "21" at bounding box center [548, 269] width 21 height 21
click at [712, 384] on span "Vista" at bounding box center [717, 387] width 24 height 13
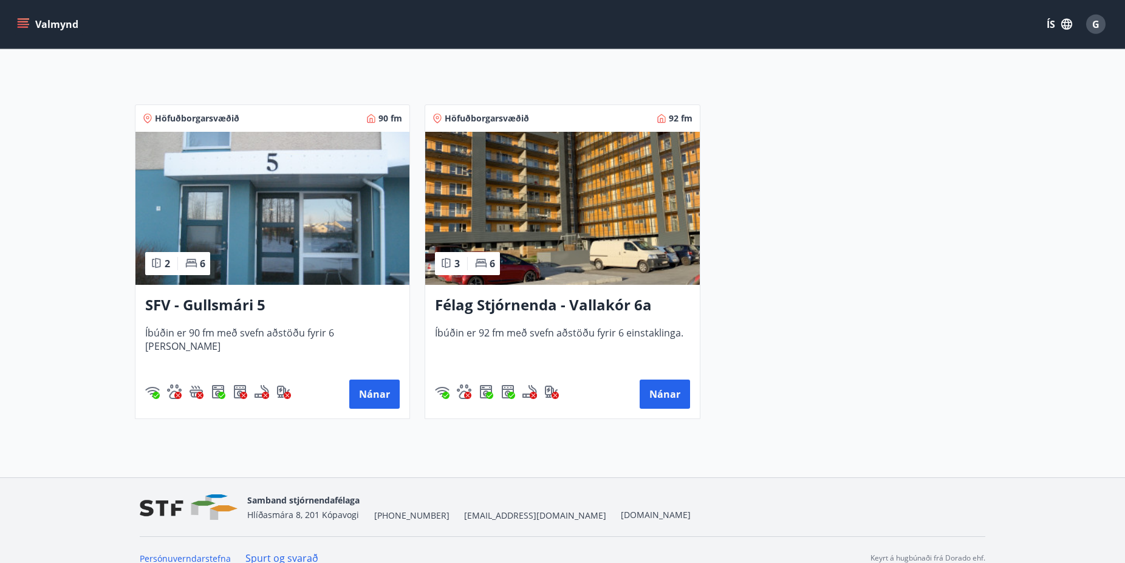
scroll to position [220, 0]
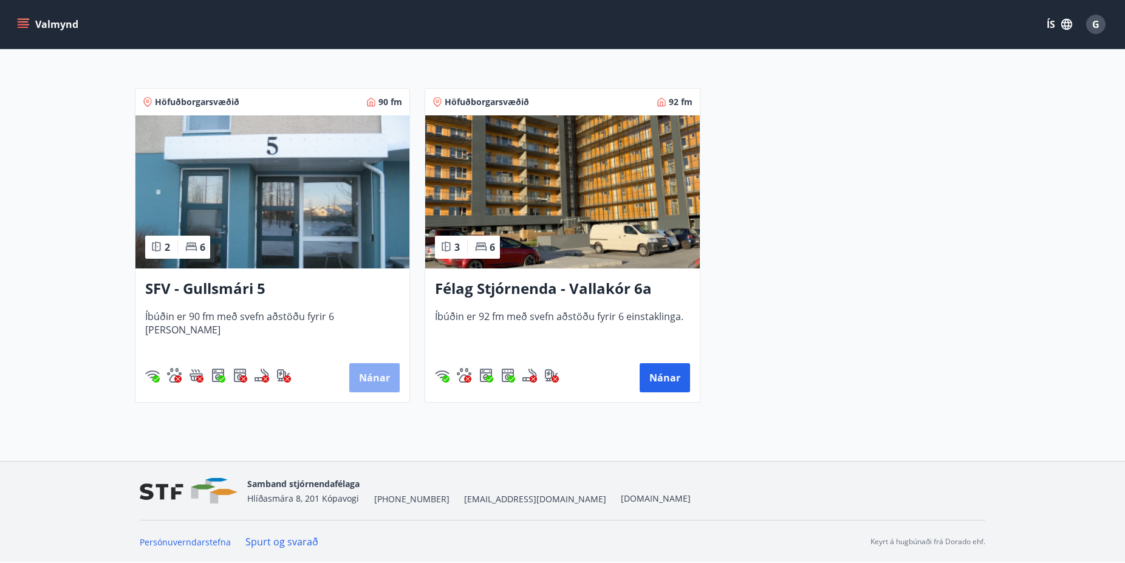
click at [367, 375] on button "Nánar" at bounding box center [374, 377] width 50 height 29
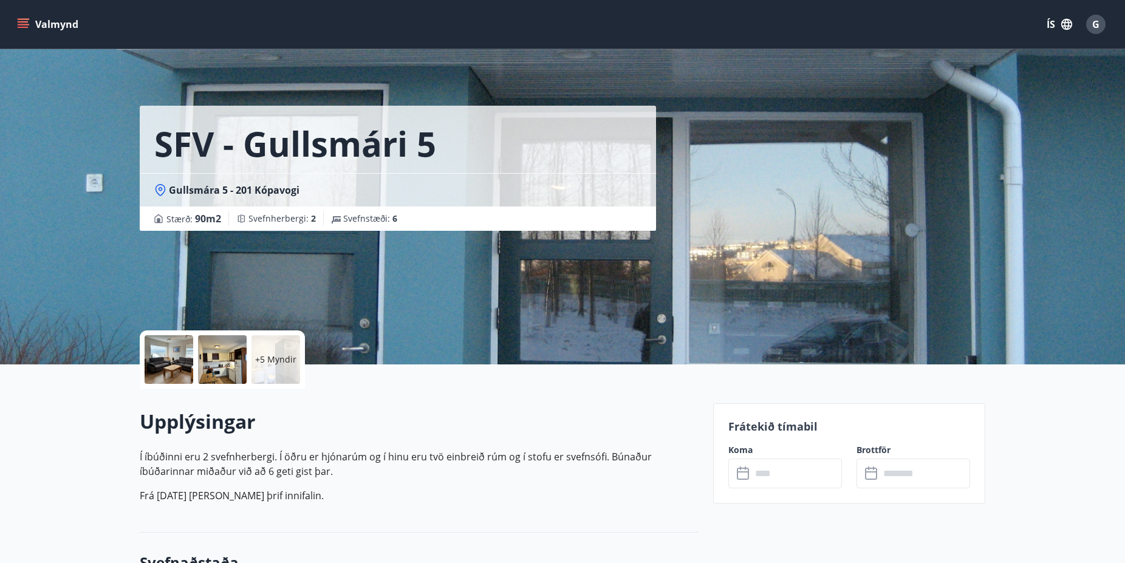
click at [776, 474] on input "text" at bounding box center [796, 473] width 90 height 30
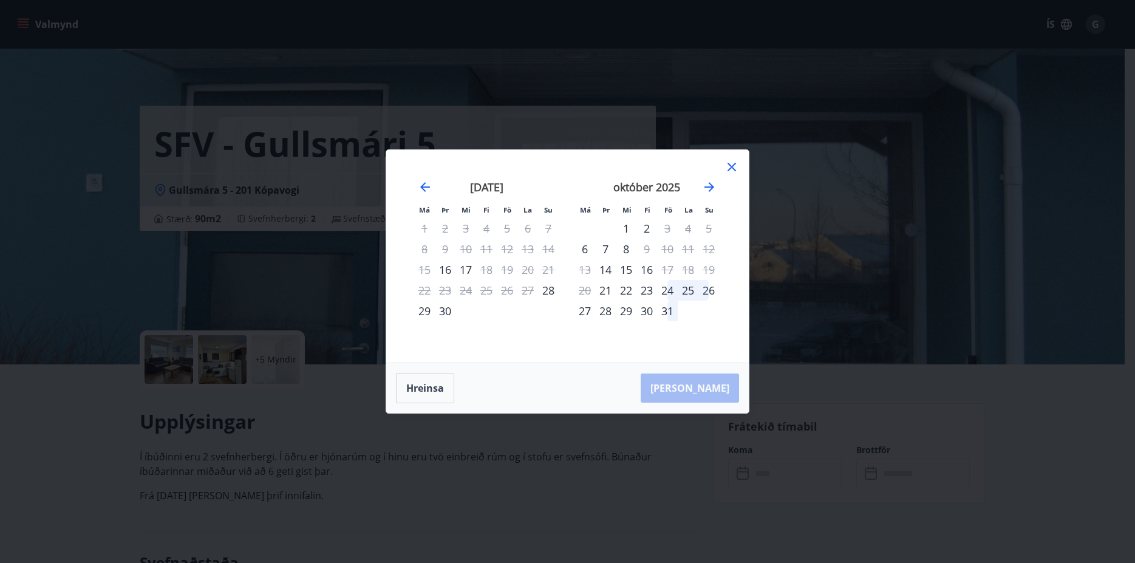
click at [1070, 476] on div "Má Þr Mi Fi Fö La Su Má Þr Mi Fi Fö La Su [DATE] 1 2 3 4 5 6 7 8 9 10 11 12 13 …" at bounding box center [567, 281] width 1135 height 563
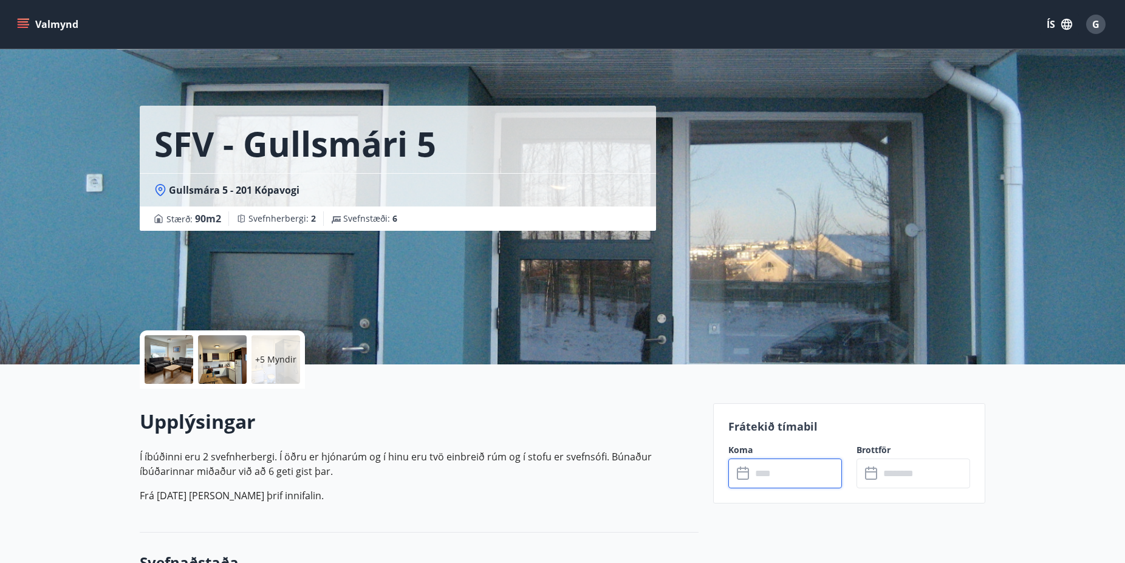
click at [771, 475] on input "text" at bounding box center [796, 473] width 90 height 30
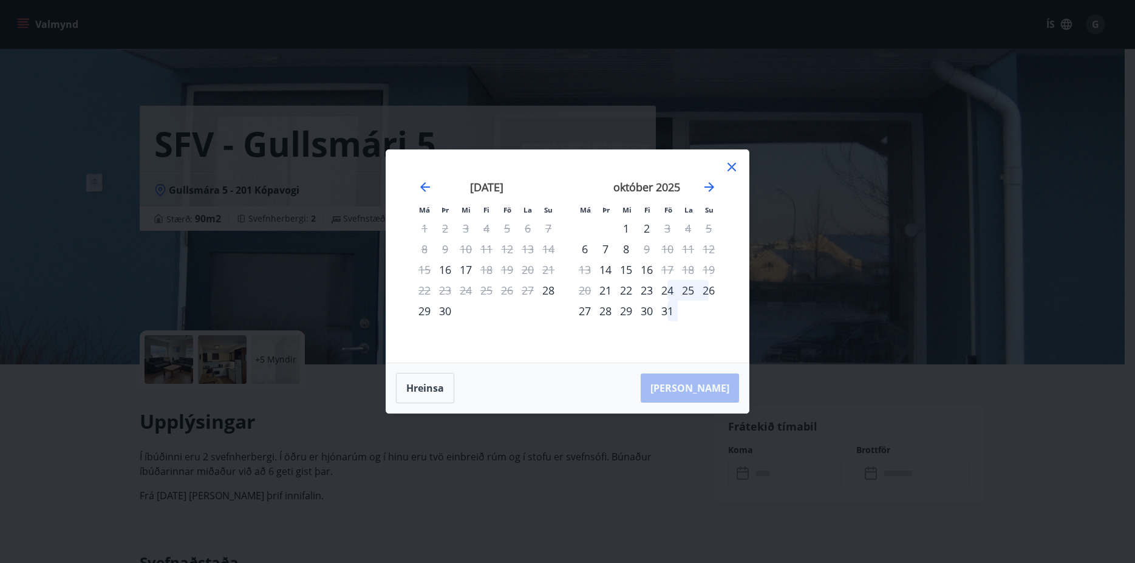
click at [732, 166] on icon at bounding box center [731, 167] width 15 height 15
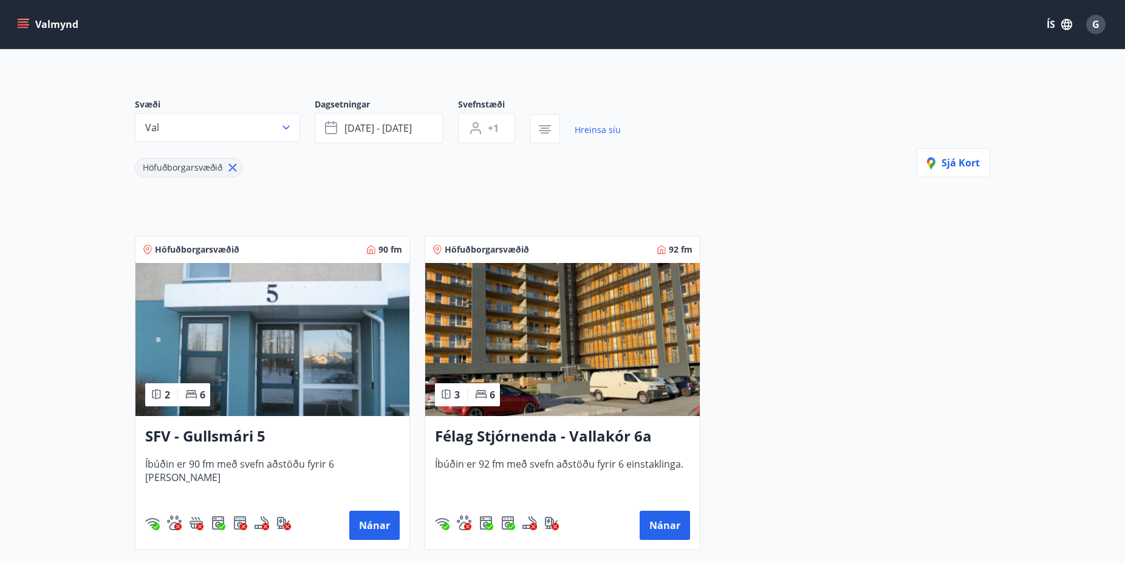
scroll to position [186, 0]
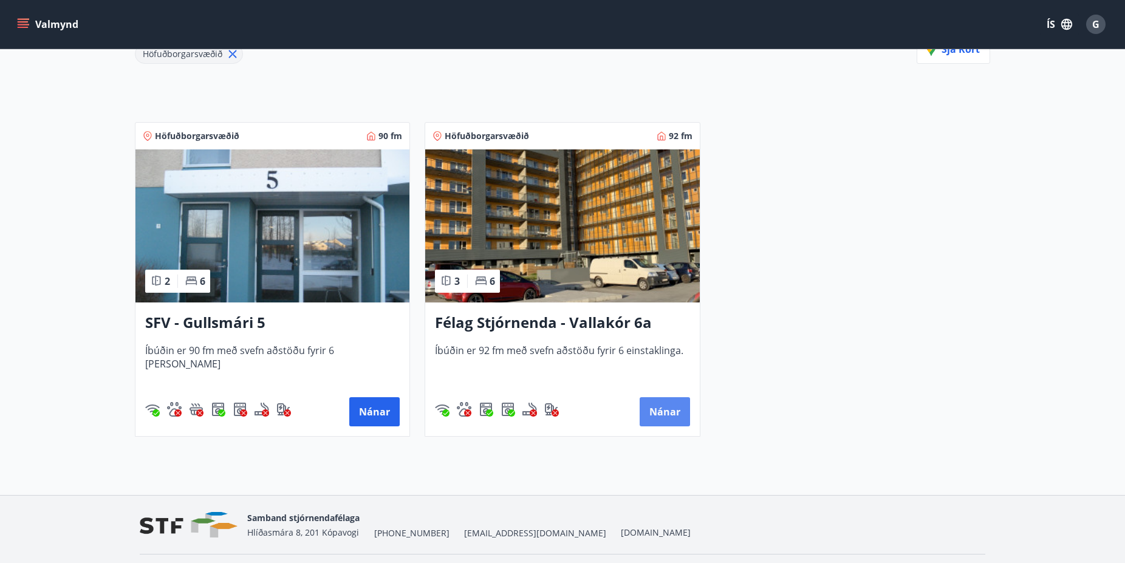
click at [662, 412] on button "Nánar" at bounding box center [664, 411] width 50 height 29
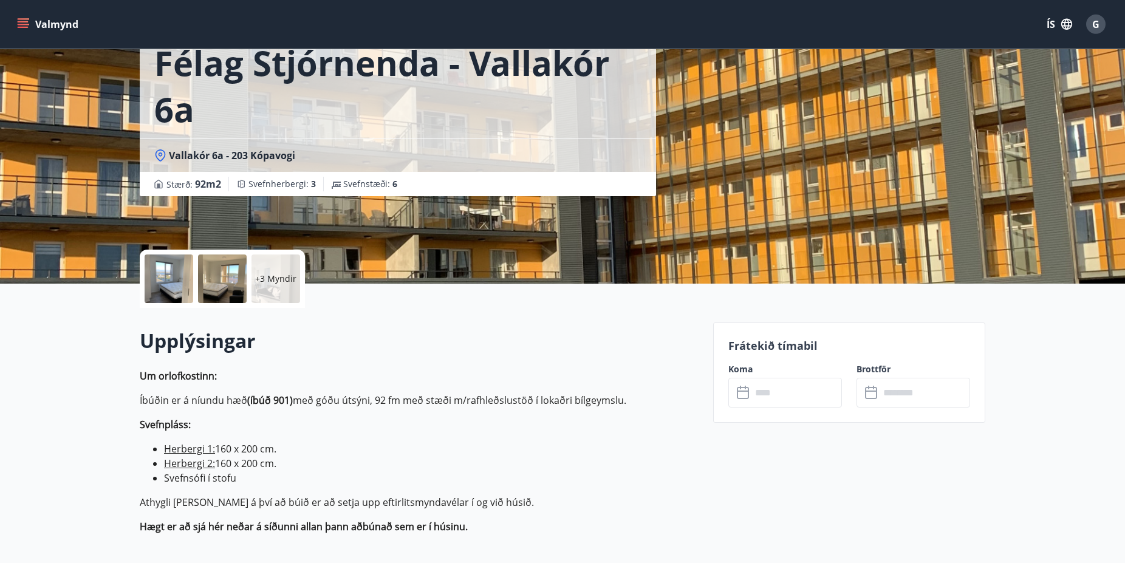
scroll to position [186, 0]
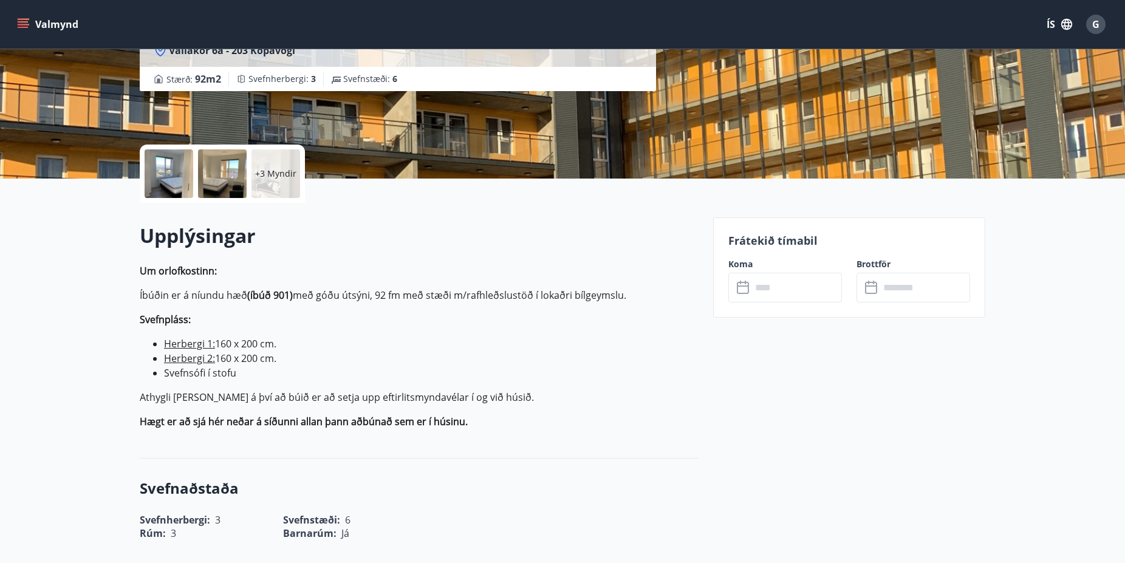
click at [774, 291] on input "text" at bounding box center [796, 288] width 90 height 30
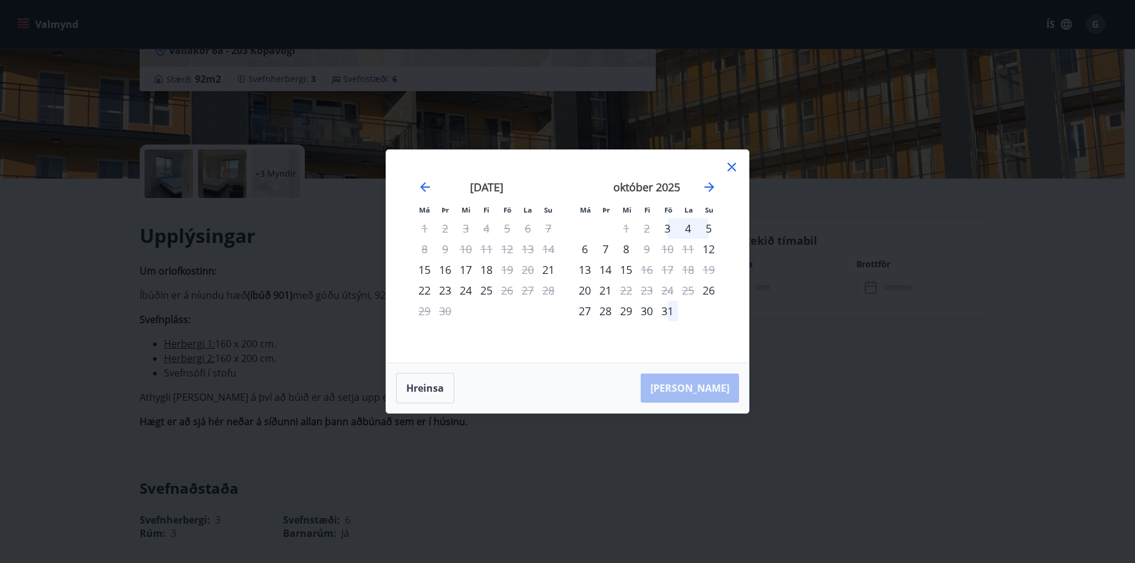
click at [732, 166] on icon at bounding box center [731, 167] width 15 height 15
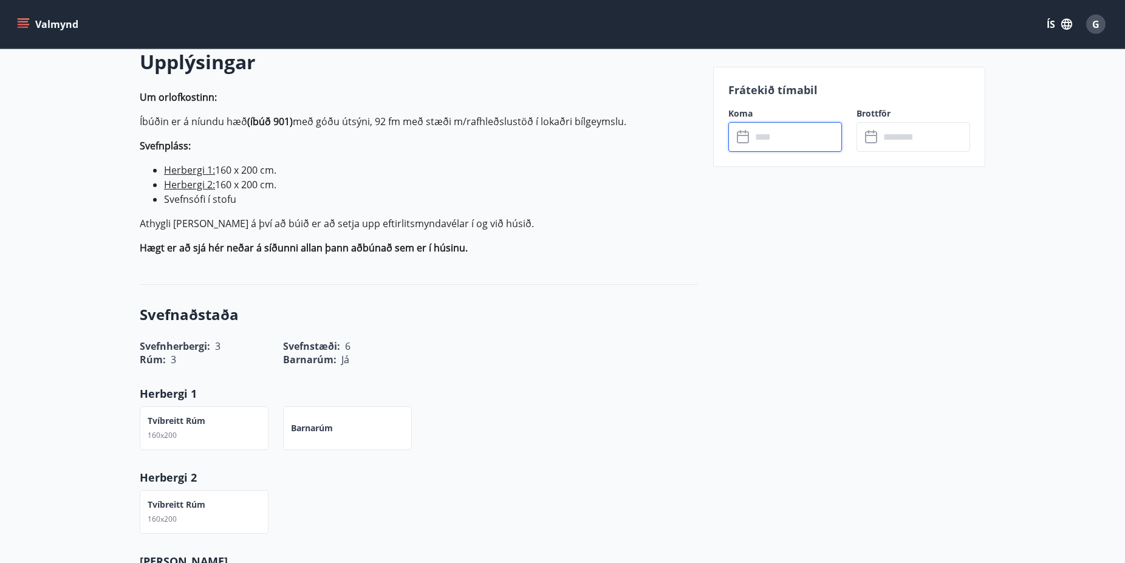
scroll to position [372, 0]
